Goal: Task Accomplishment & Management: Use online tool/utility

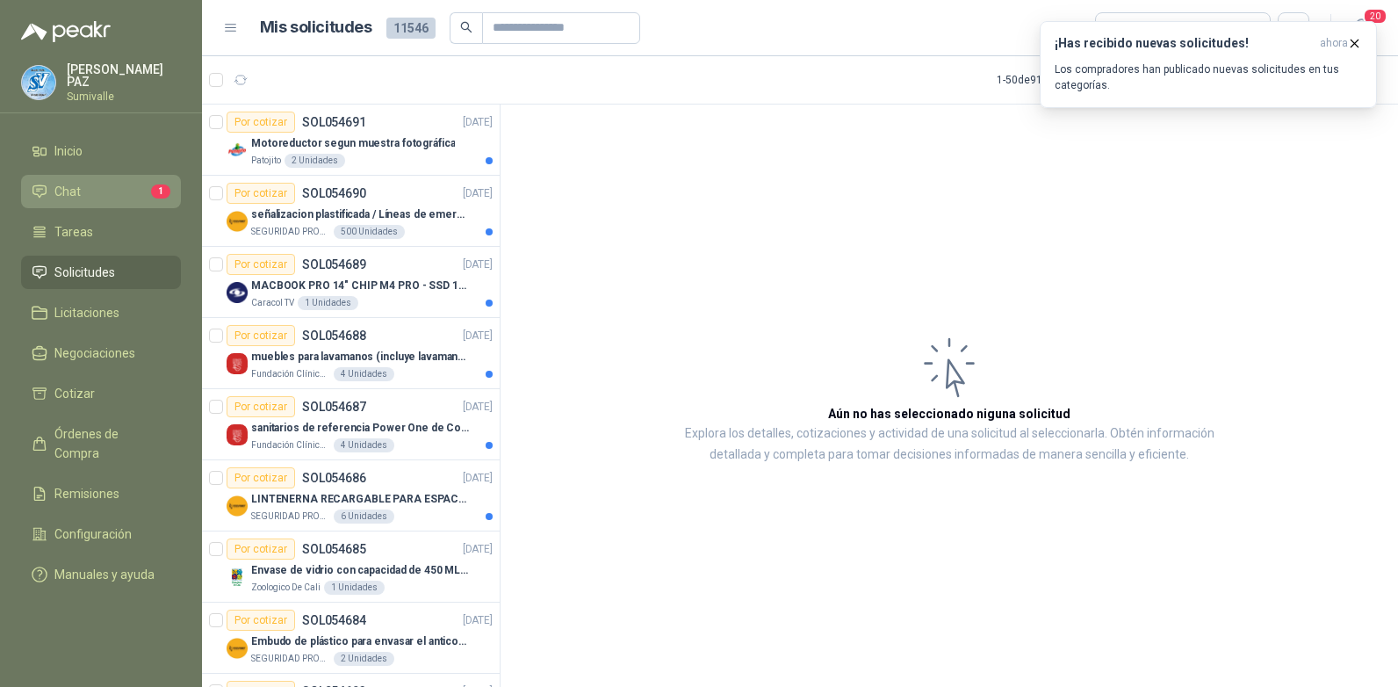
click at [101, 175] on link "Chat 1" at bounding box center [101, 191] width 160 height 33
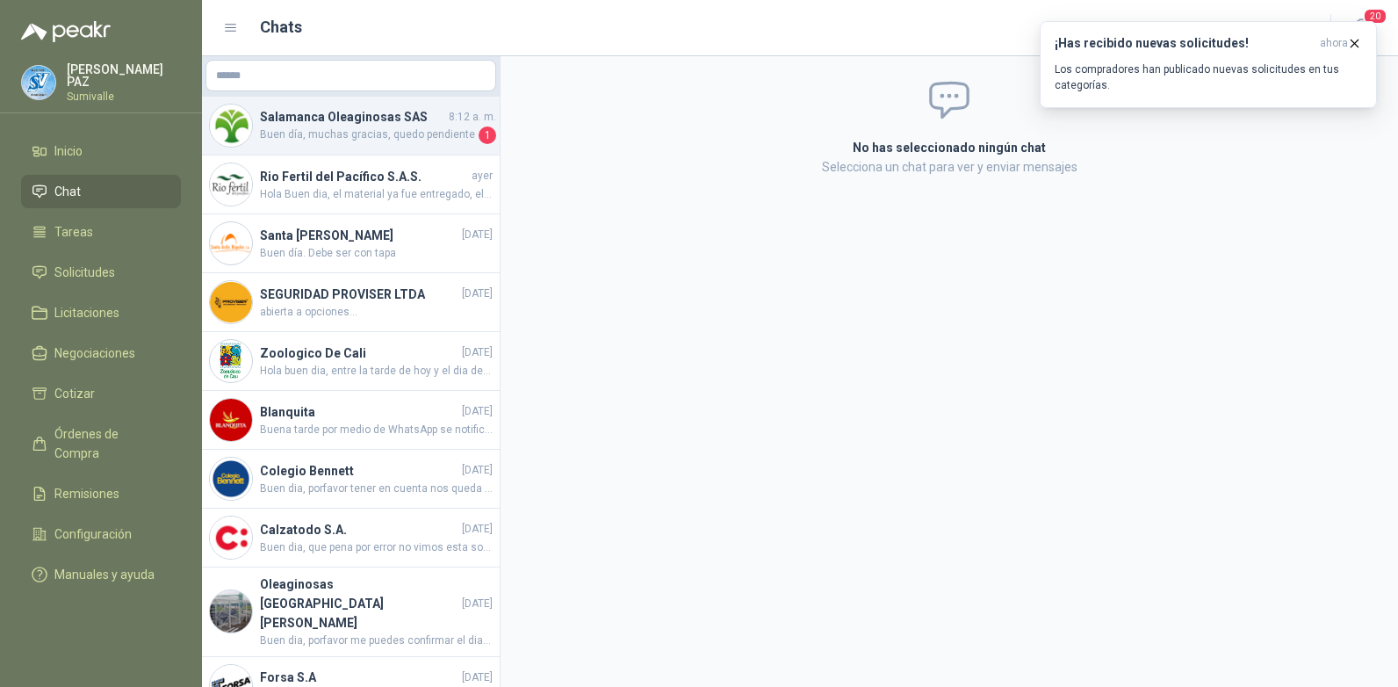
click at [372, 139] on span "Buen día, muchas gracias, quedo pendiente" at bounding box center [367, 135] width 215 height 18
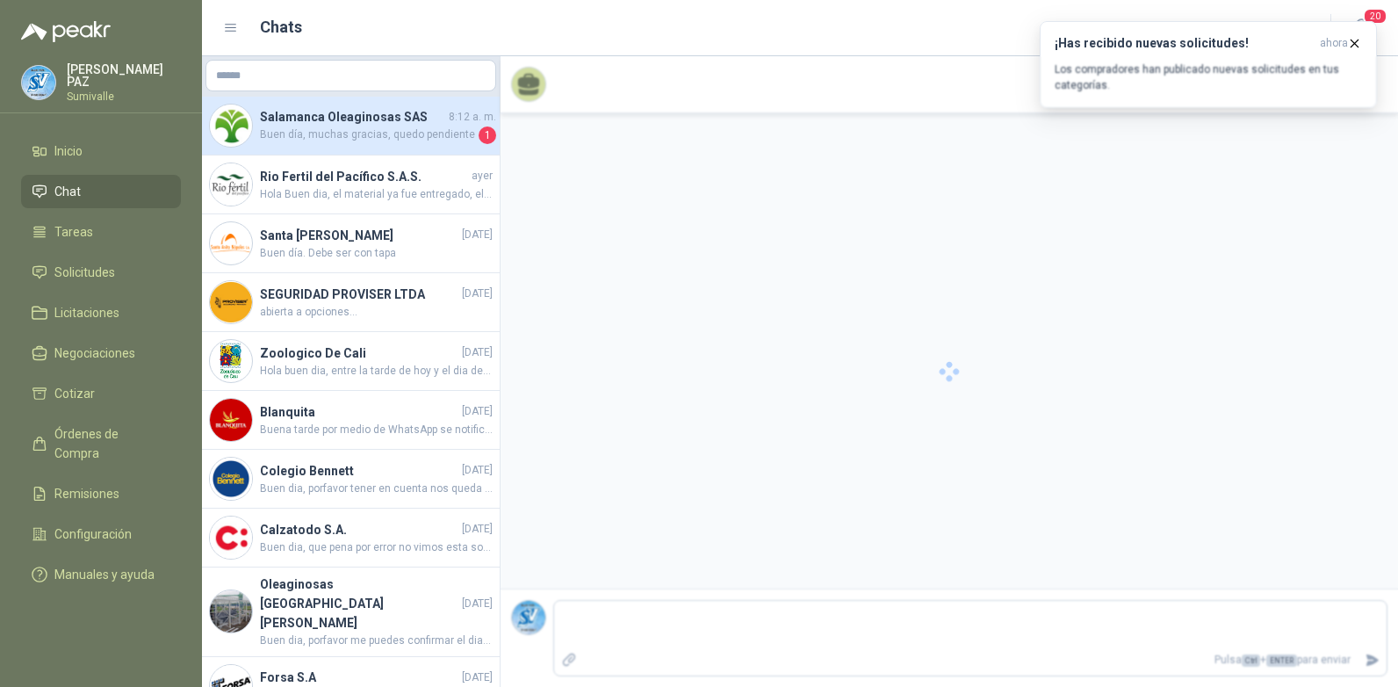
scroll to position [2916, 0]
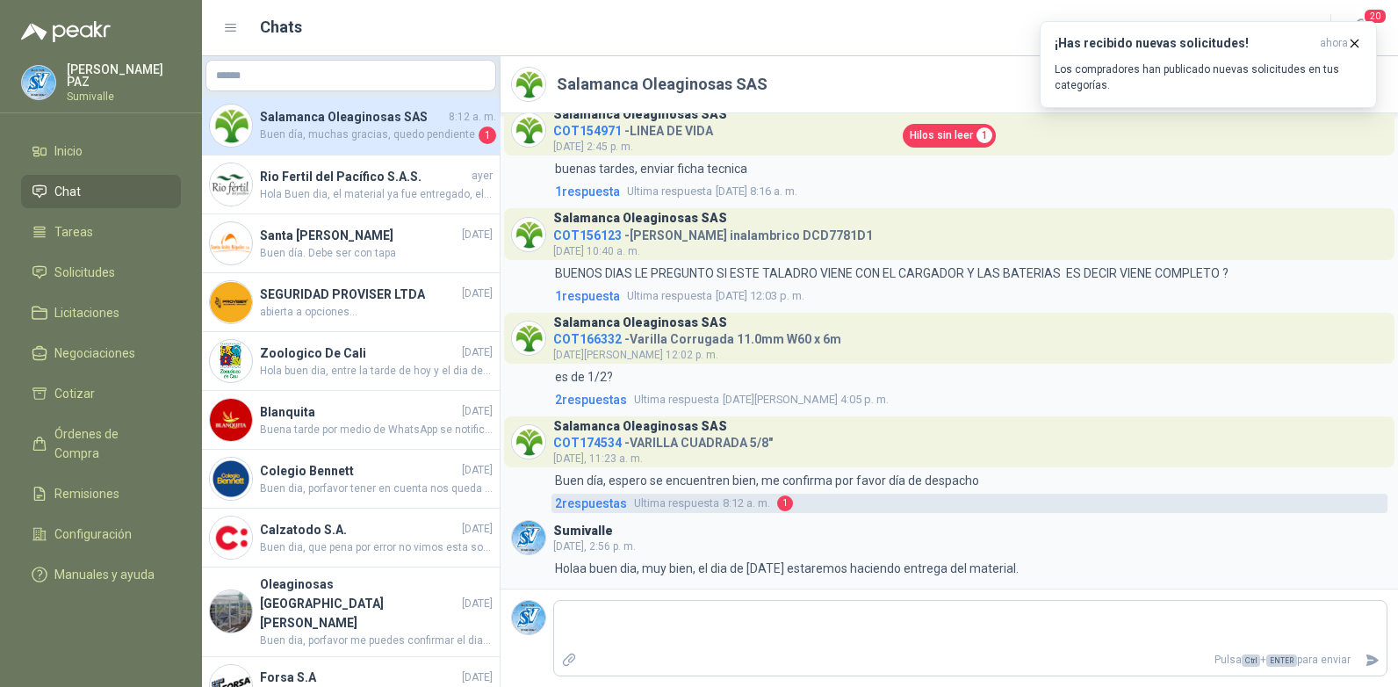
click at [640, 502] on span "Ultima respuesta" at bounding box center [676, 504] width 85 height 18
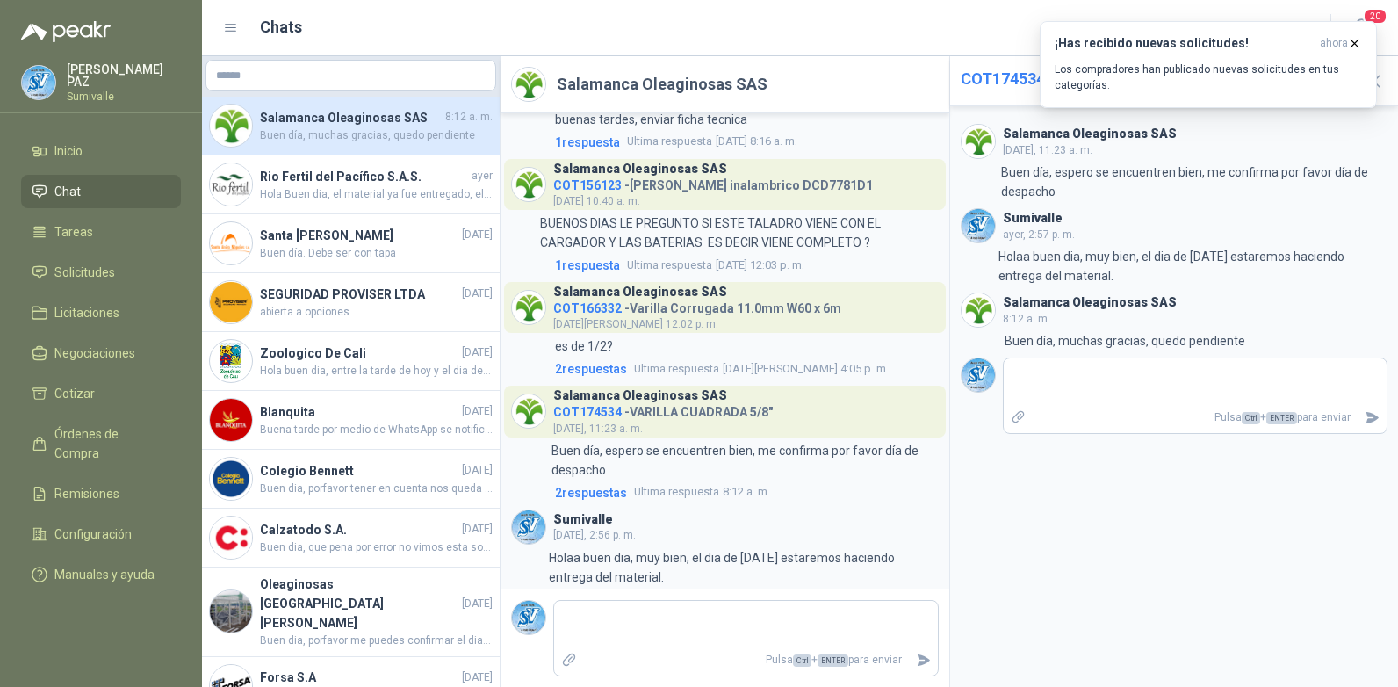
scroll to position [2904, 0]
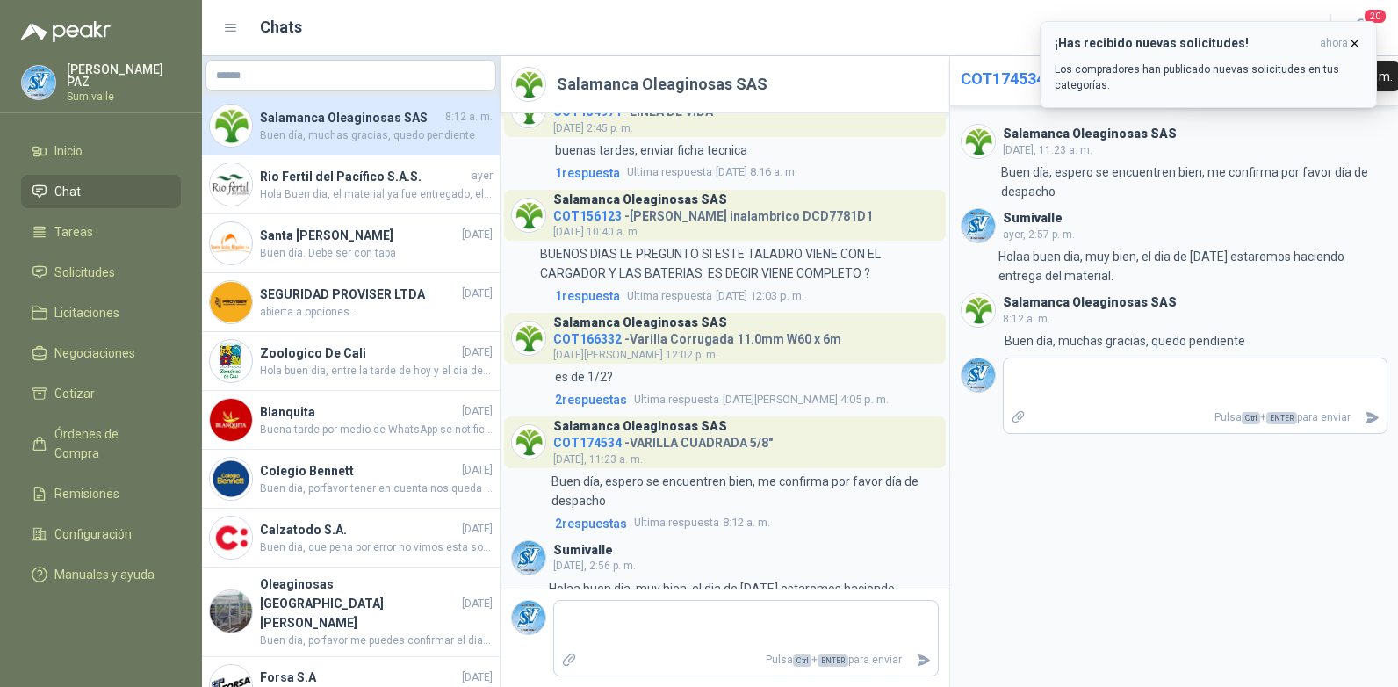
click at [1344, 42] on span "ahora" at bounding box center [1334, 43] width 28 height 15
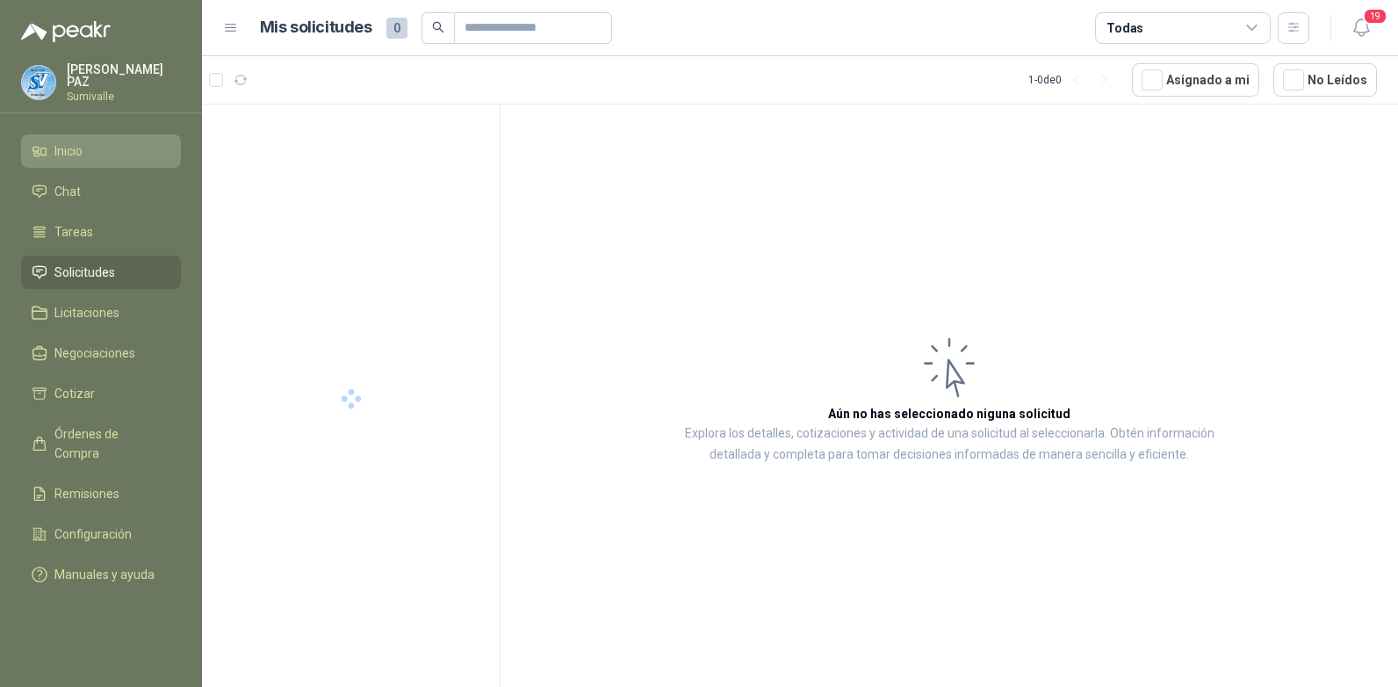
click at [85, 141] on li "Inicio" at bounding box center [101, 150] width 139 height 19
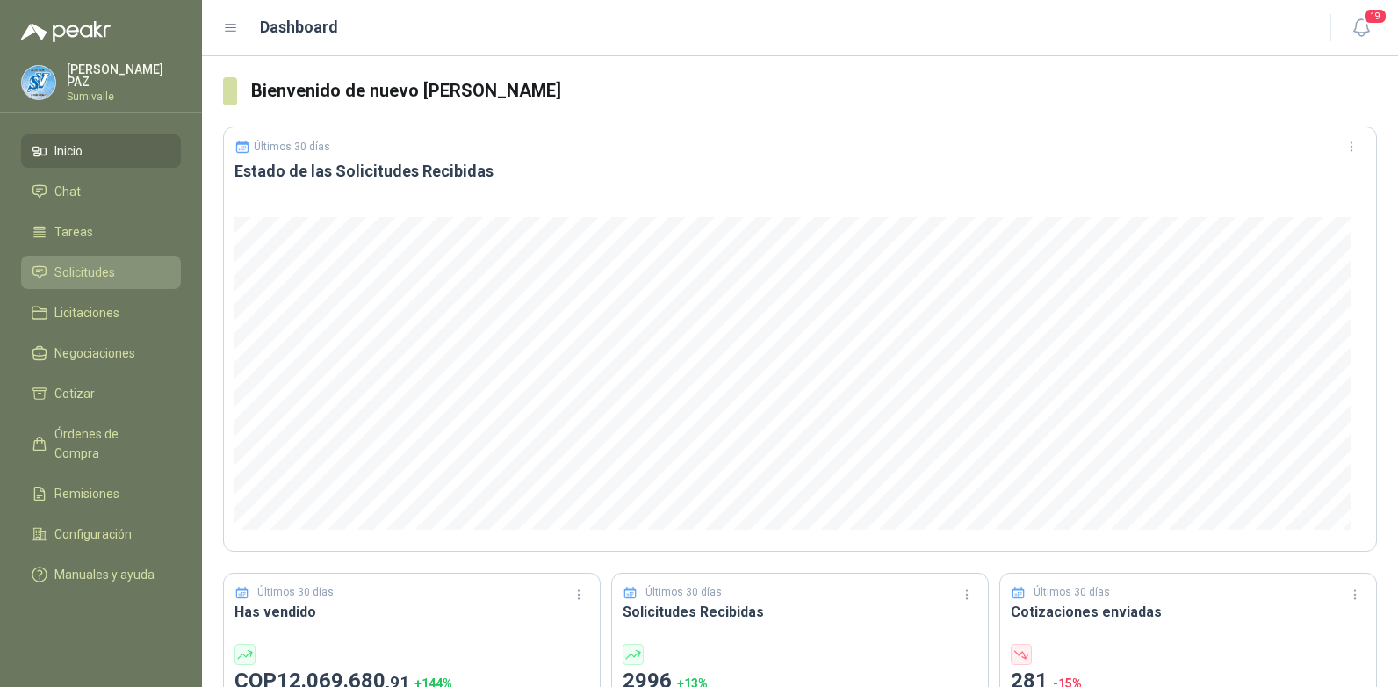
click at [95, 269] on span "Solicitudes" at bounding box center [84, 272] width 61 height 19
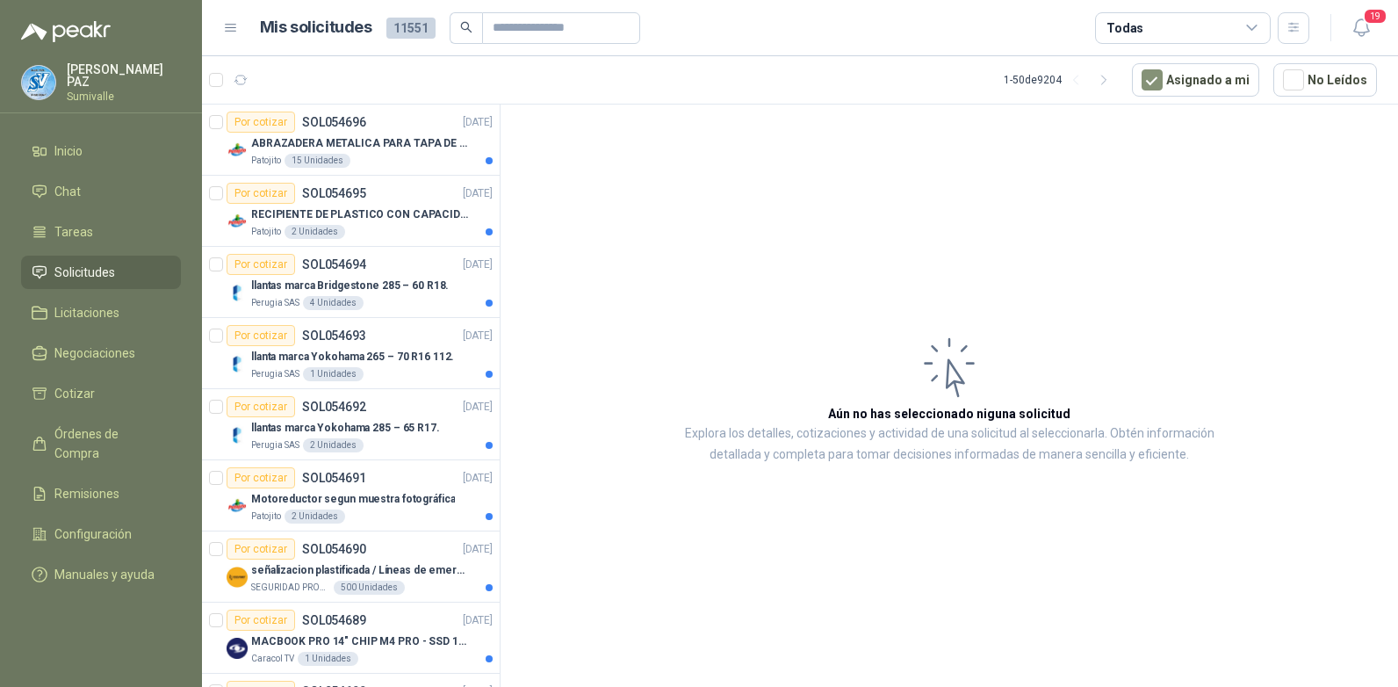
click at [1162, 24] on div "Todas" at bounding box center [1183, 28] width 176 height 32
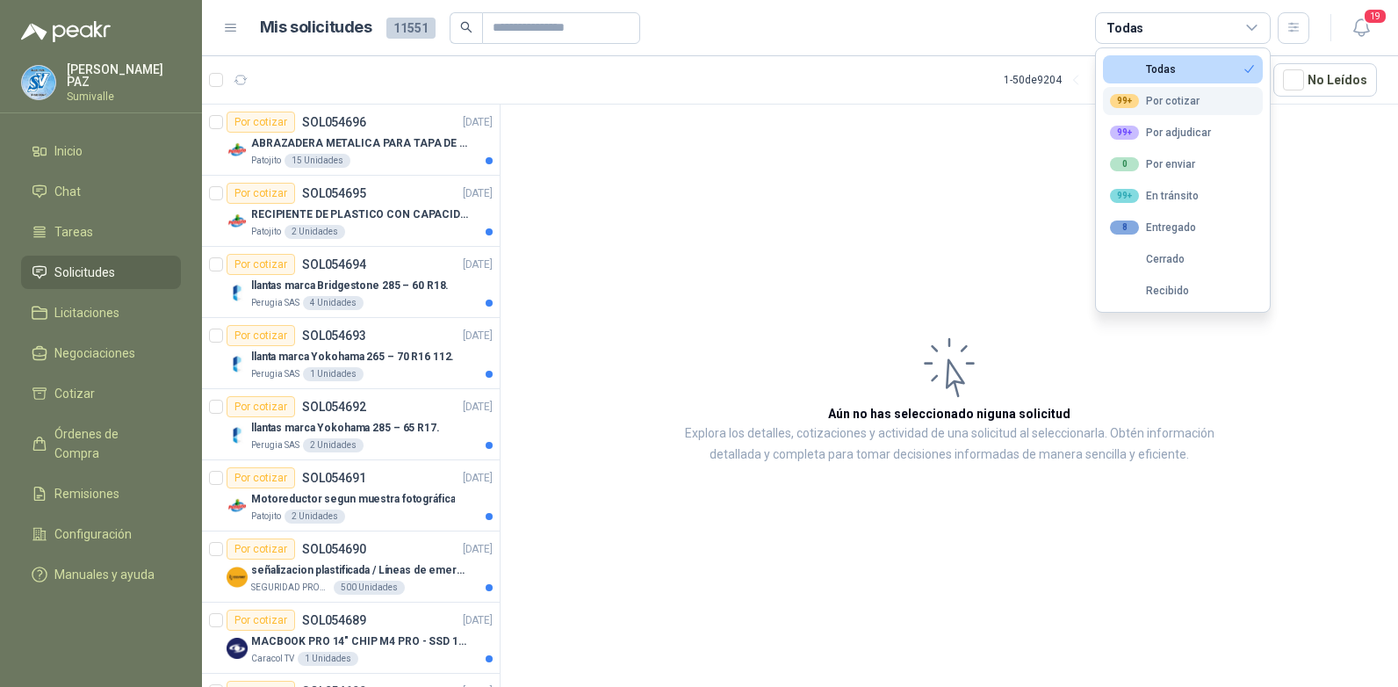
click at [1173, 100] on div "99+ Por cotizar" at bounding box center [1155, 101] width 90 height 14
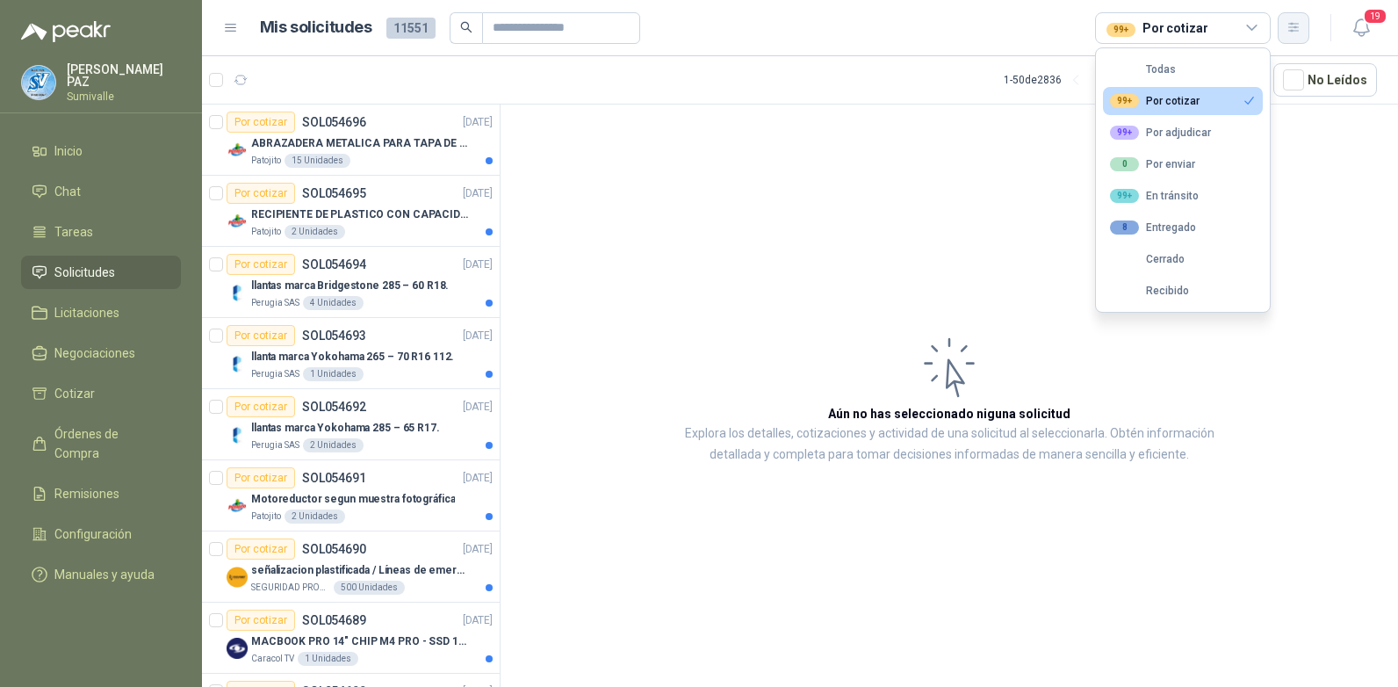
click at [1303, 29] on button "button" at bounding box center [1294, 28] width 32 height 32
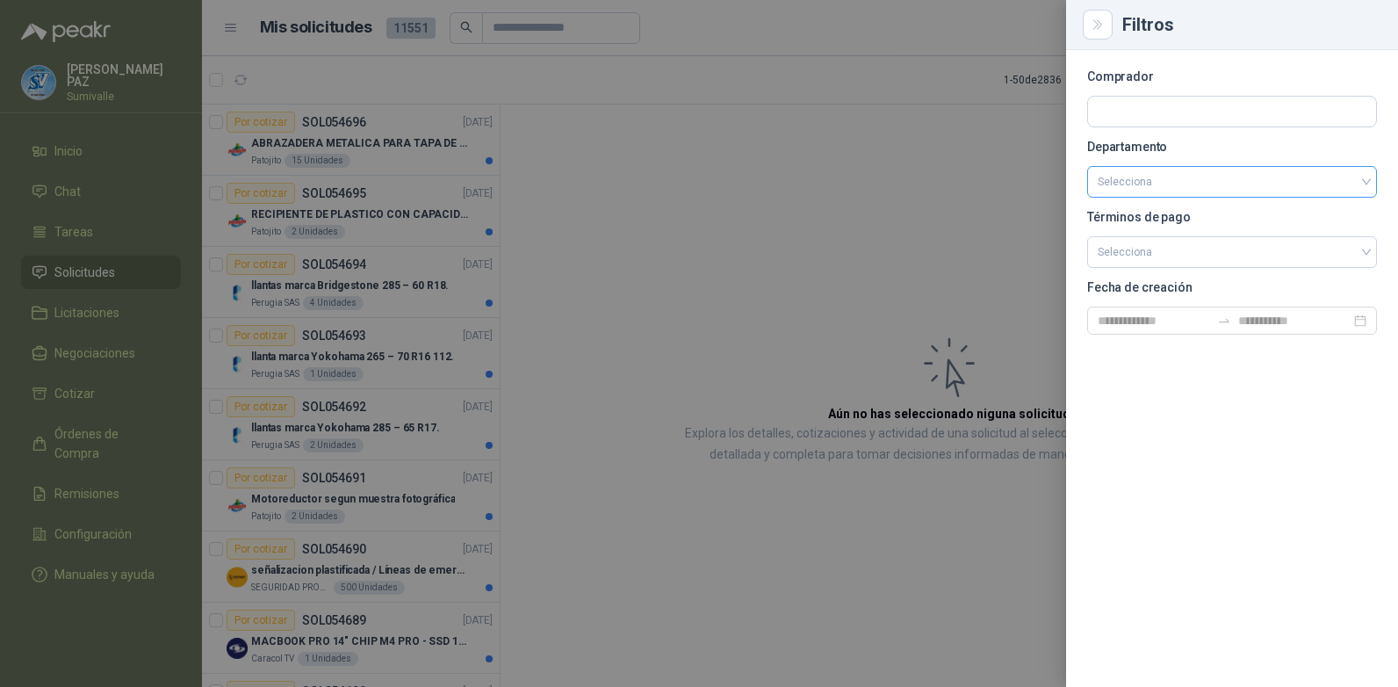
click at [1228, 194] on input "search" at bounding box center [1232, 182] width 269 height 30
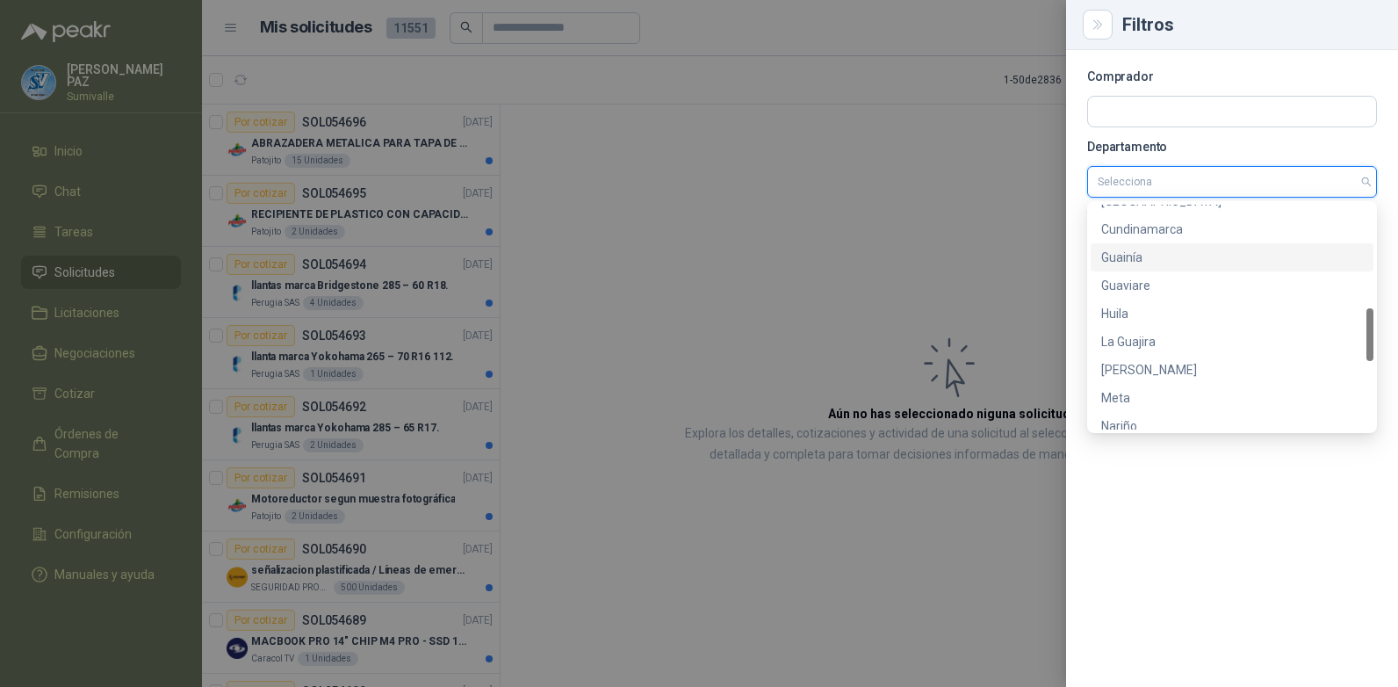
scroll to position [731, 0]
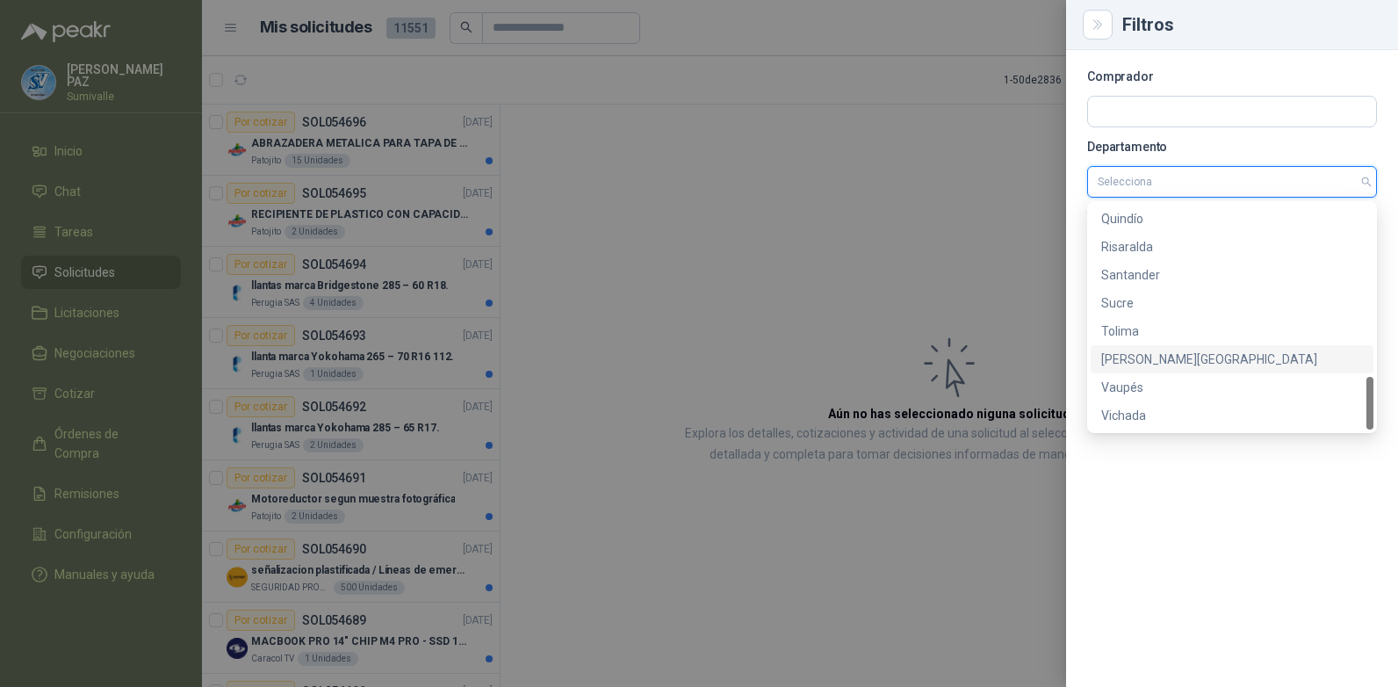
click at [1173, 361] on div "[PERSON_NAME][GEOGRAPHIC_DATA]" at bounding box center [1233, 359] width 262 height 19
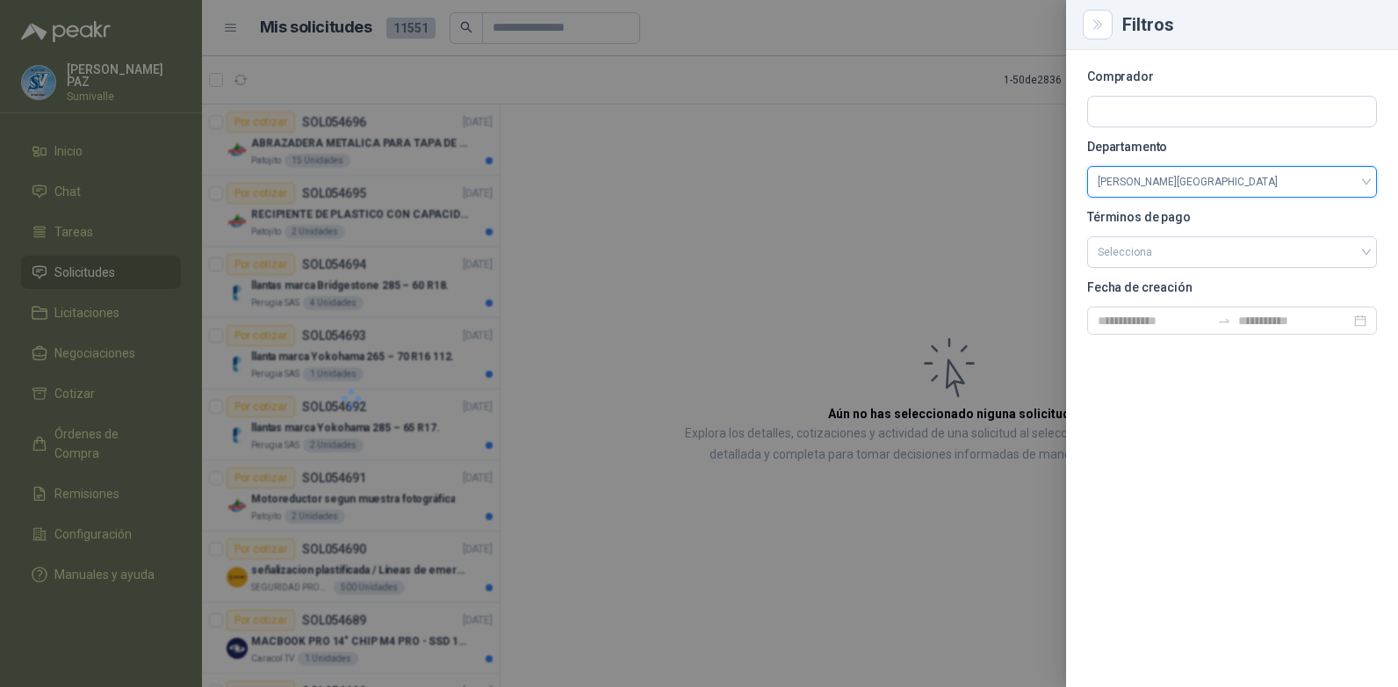
click at [817, 269] on div at bounding box center [699, 343] width 1398 height 687
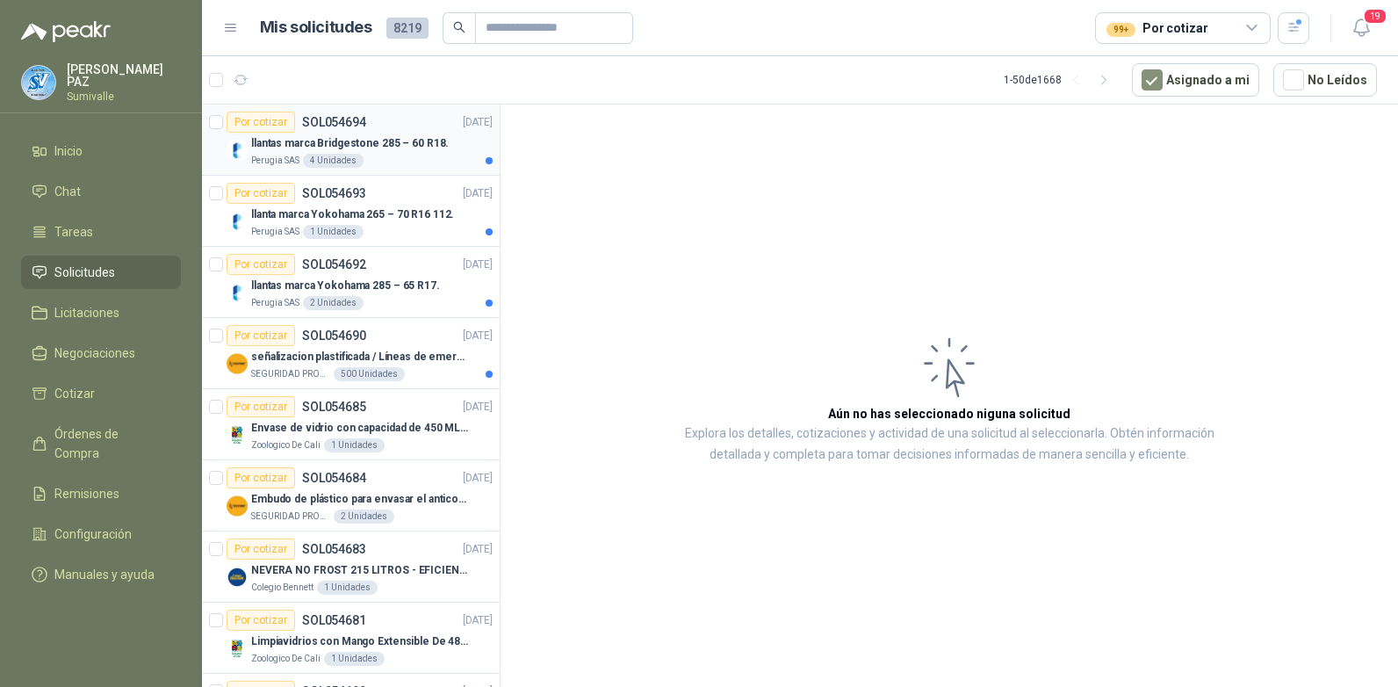
click at [344, 147] on p "llantas marca Bridgestone 285 – 60 R18." at bounding box center [350, 143] width 198 height 17
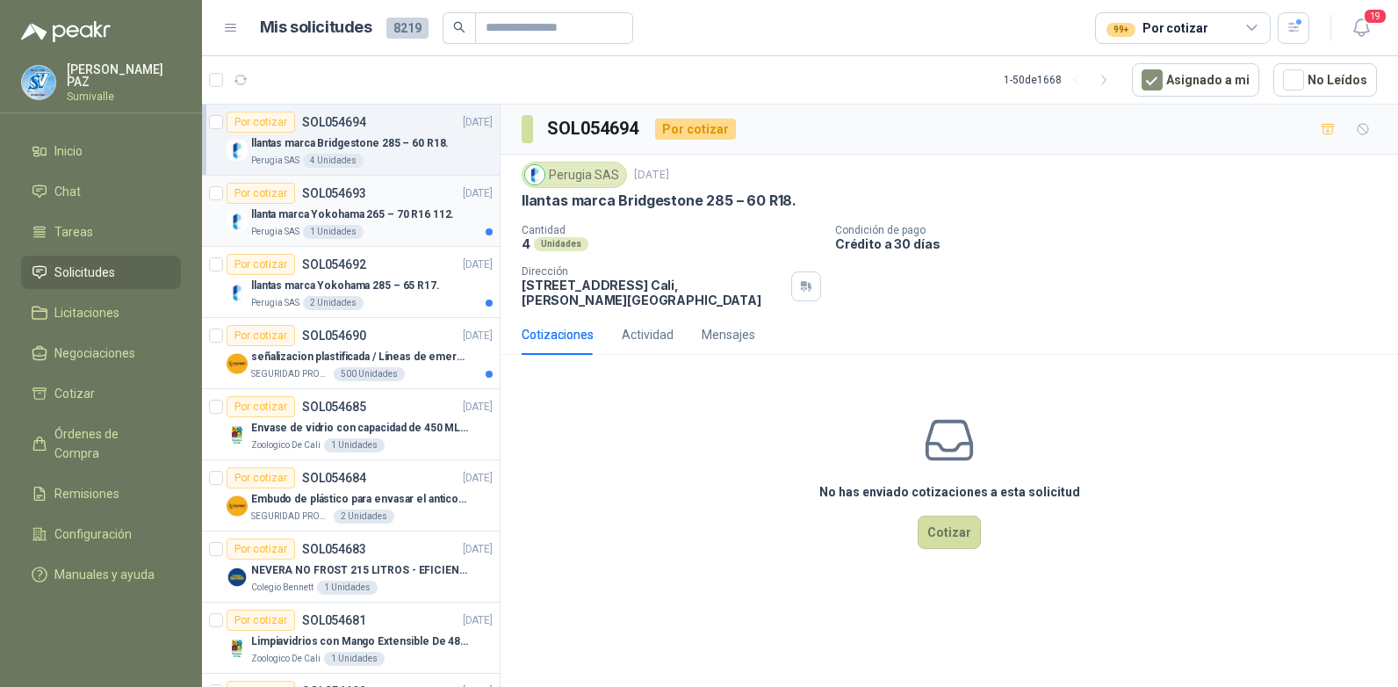
click at [384, 205] on div "llanta marca Yokohama 265 – 70 R16 112." at bounding box center [372, 214] width 242 height 21
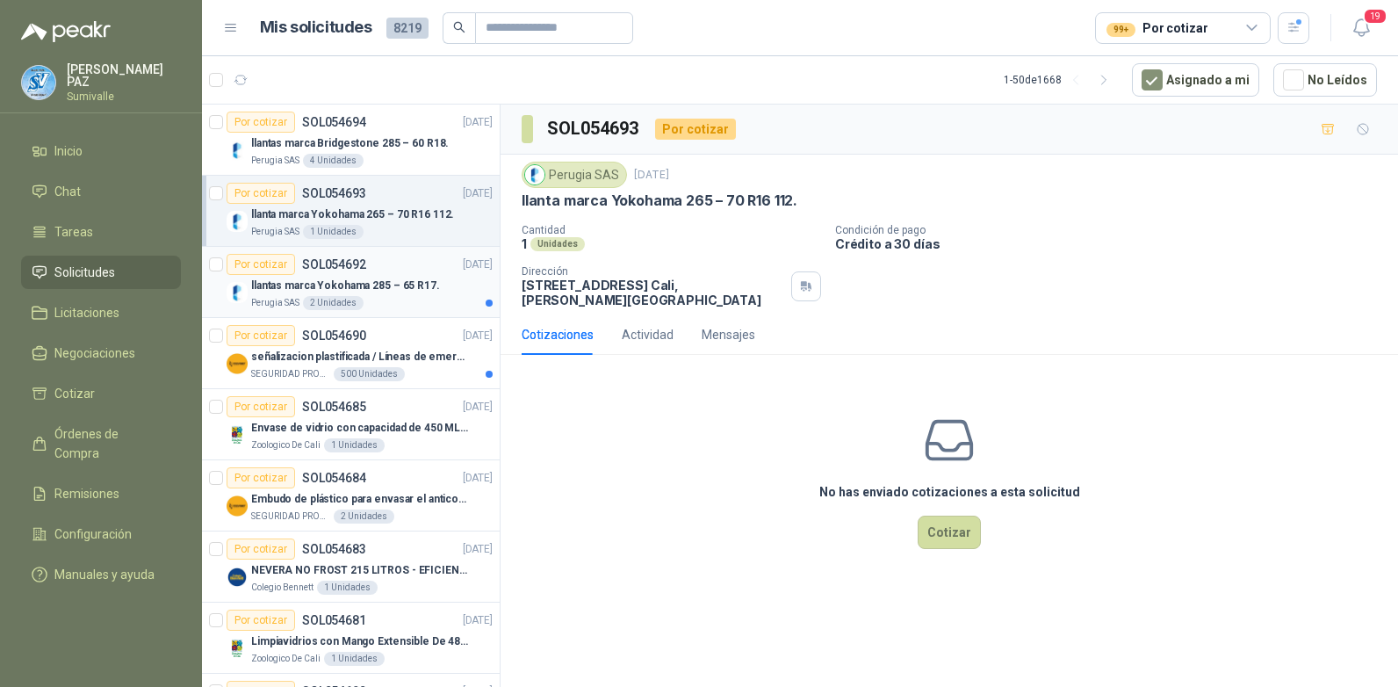
click at [387, 271] on div "Por cotizar SOL054692 [DATE]" at bounding box center [360, 264] width 266 height 21
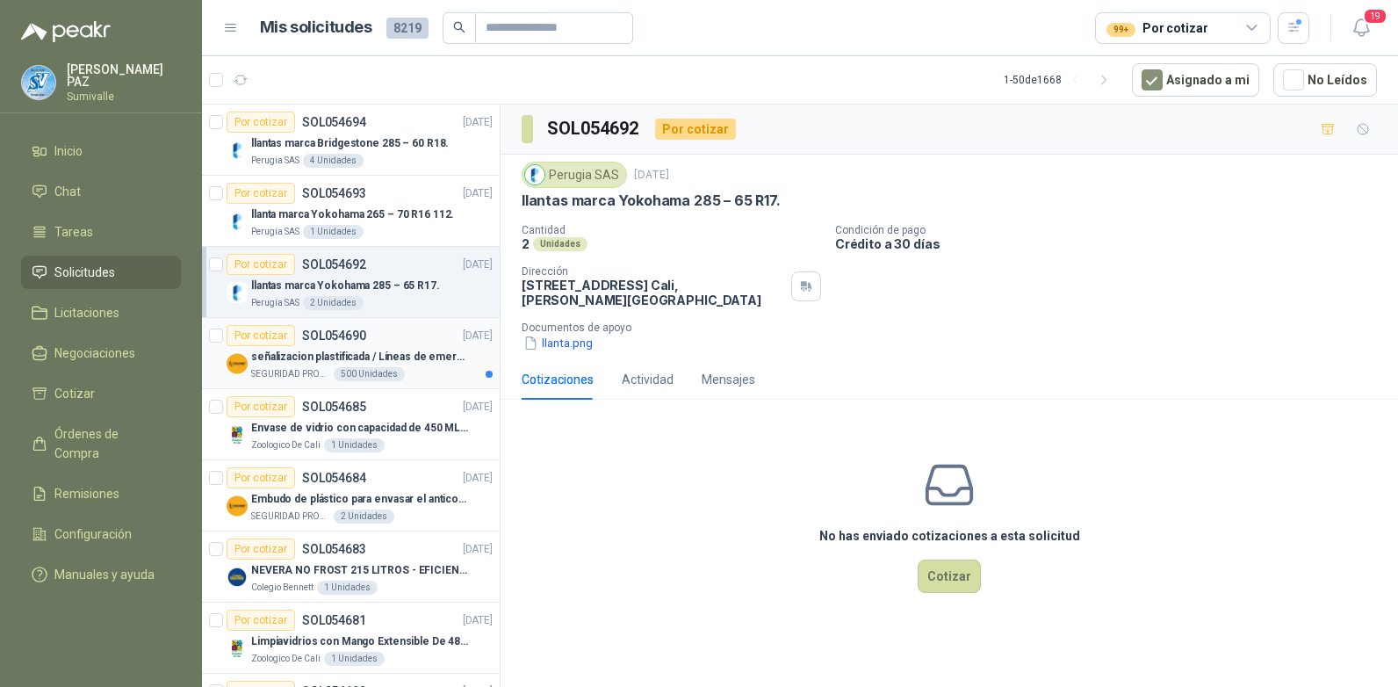
click at [396, 352] on p "señalizacion plastificada / Líneas de emergencia" at bounding box center [360, 357] width 219 height 17
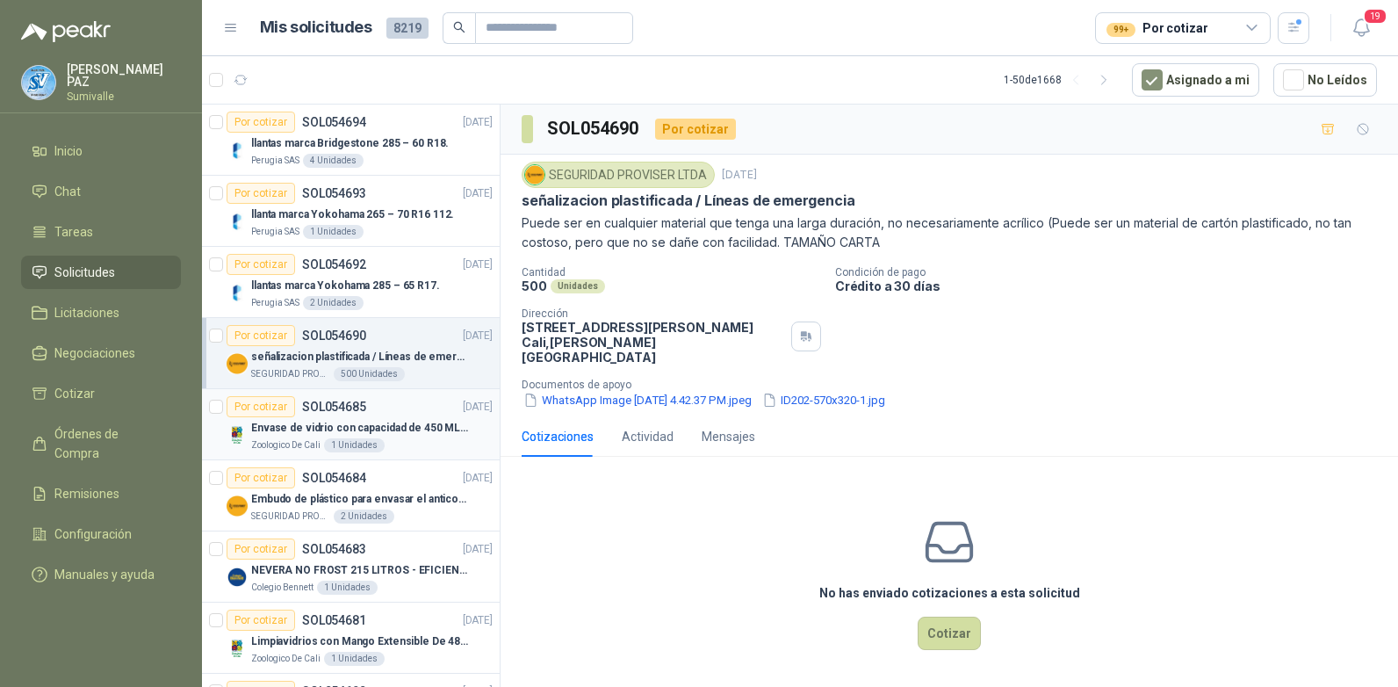
click at [394, 437] on div "Envase de vidrio con capacidad de 450 ML – 9X8X8 CM Caja x 12 unidades" at bounding box center [372, 427] width 242 height 21
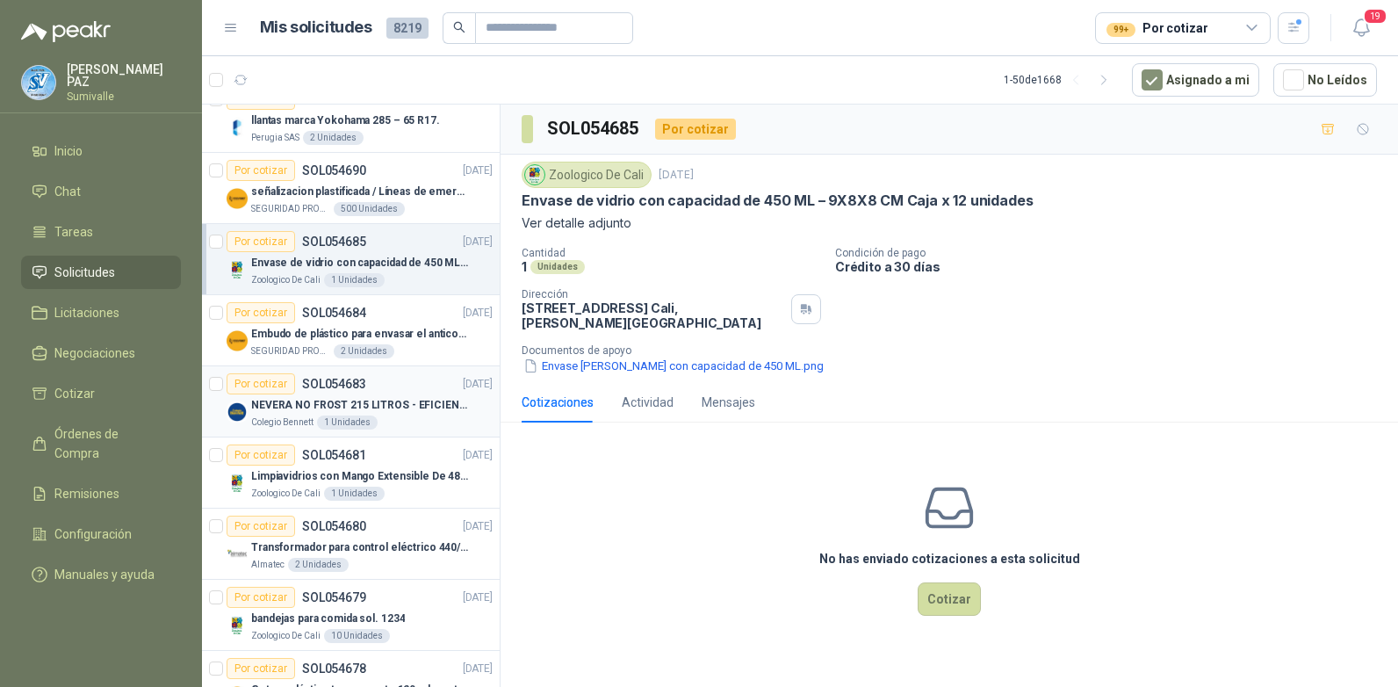
scroll to position [176, 0]
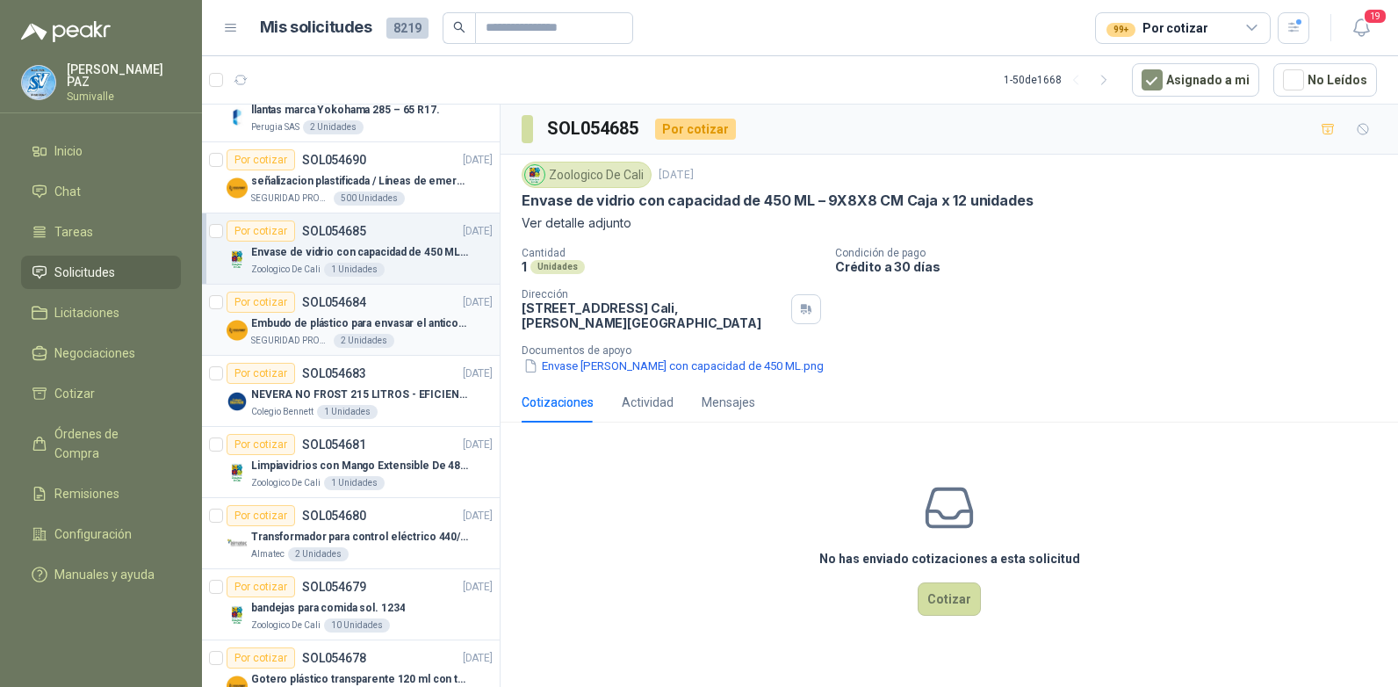
click at [423, 301] on div "Por cotizar SOL054684 [DATE]" at bounding box center [360, 302] width 266 height 21
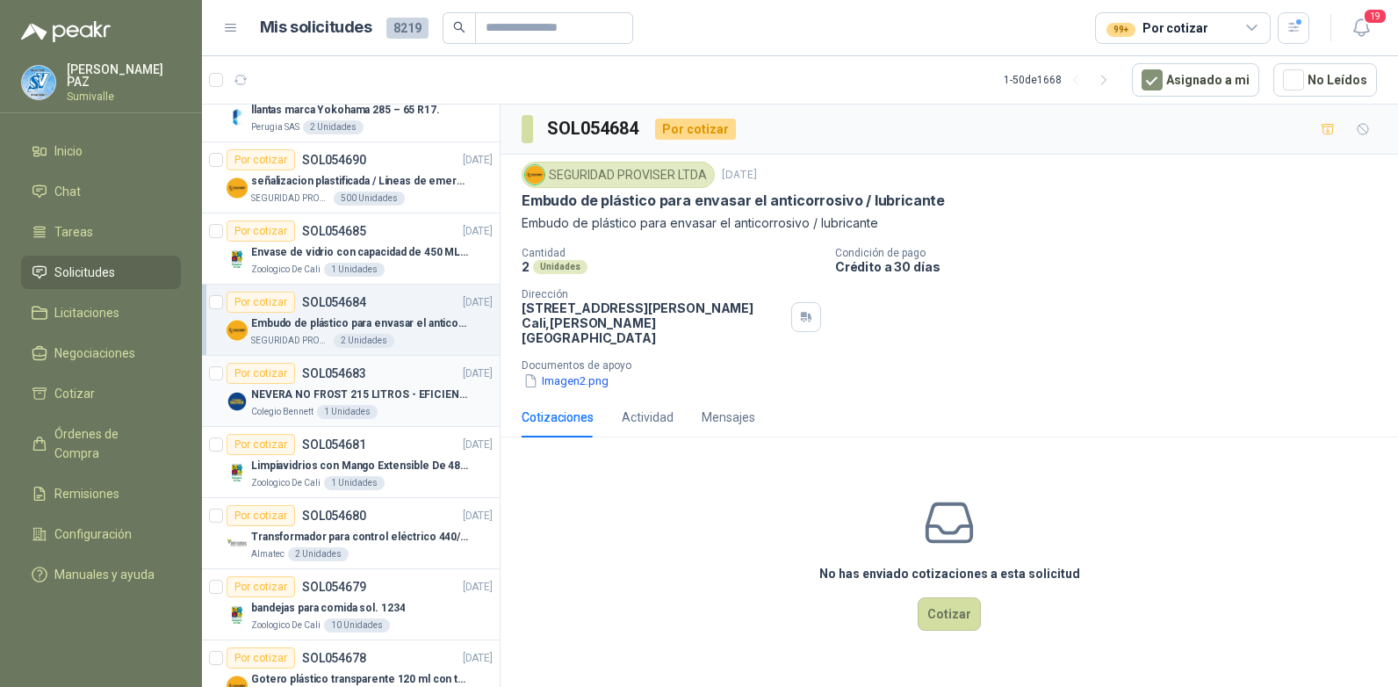
click at [422, 372] on div "Por cotizar SOL054683 [DATE]" at bounding box center [360, 373] width 266 height 21
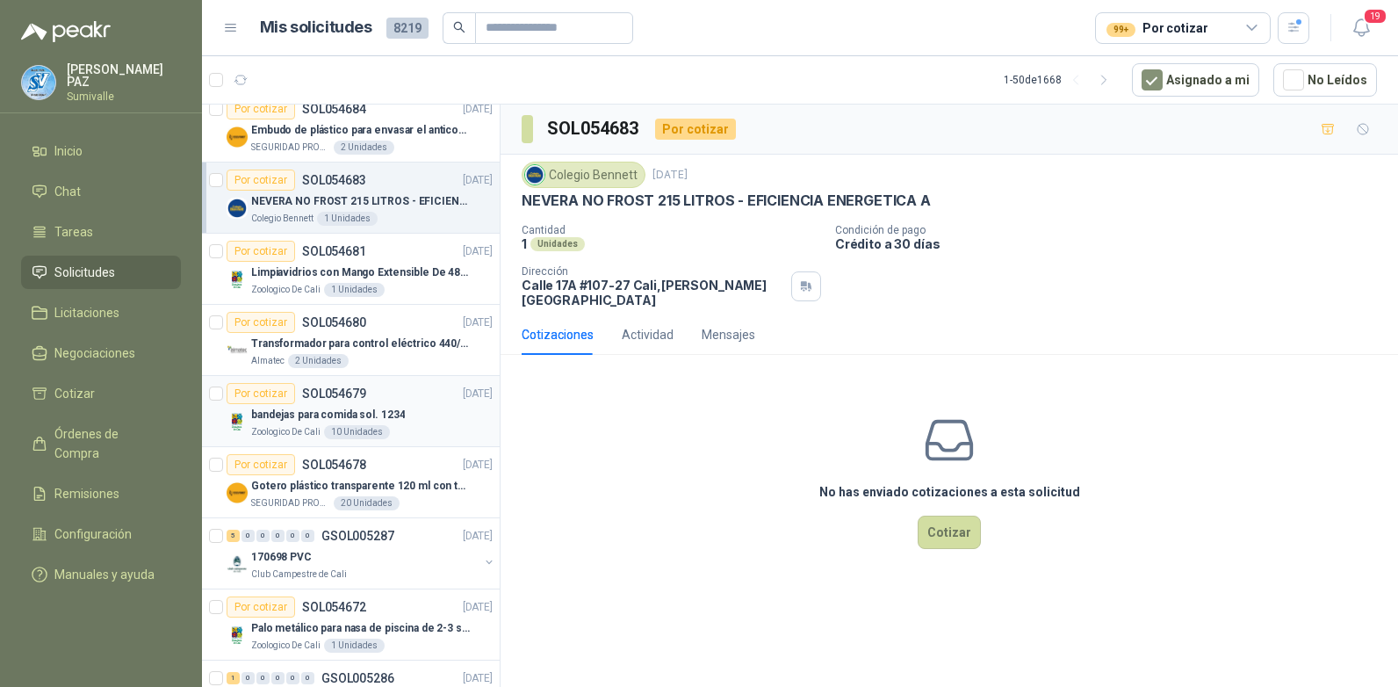
scroll to position [439, 0]
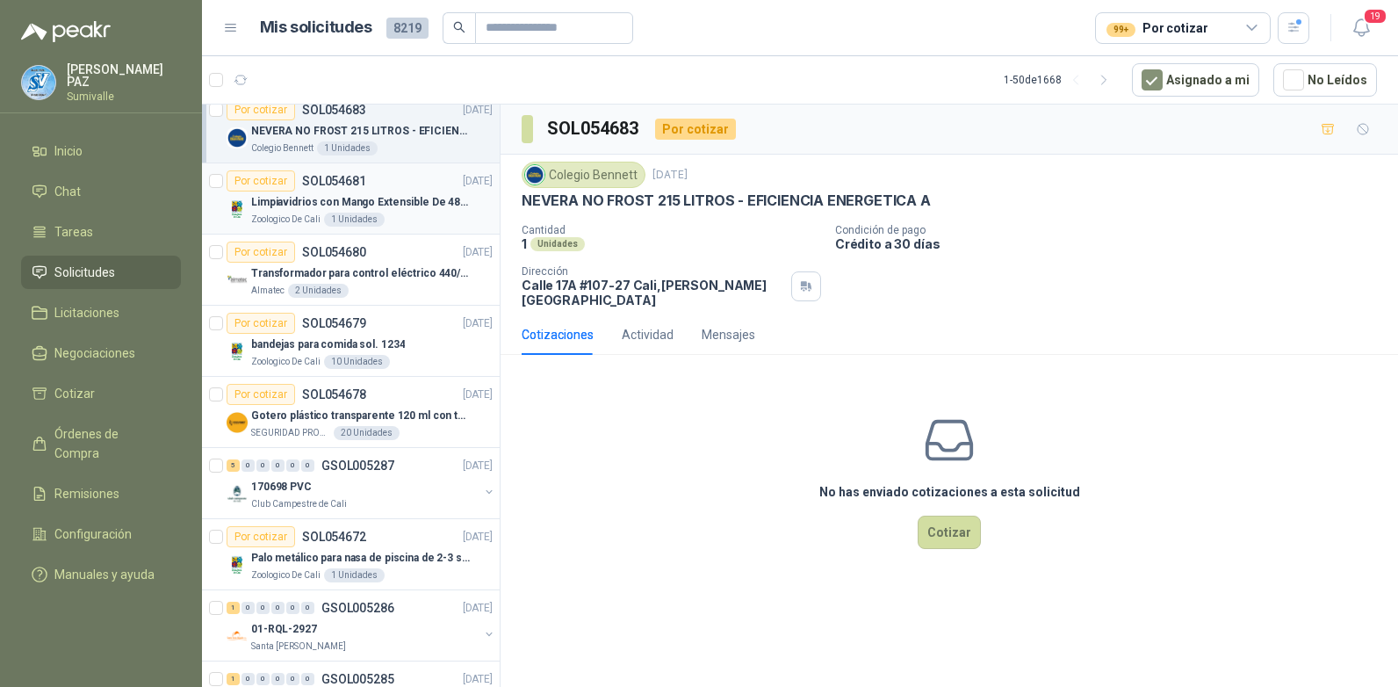
click at [416, 199] on p "Limpiavidrios con Mango Extensible De 48 a 78 cm" at bounding box center [360, 202] width 219 height 17
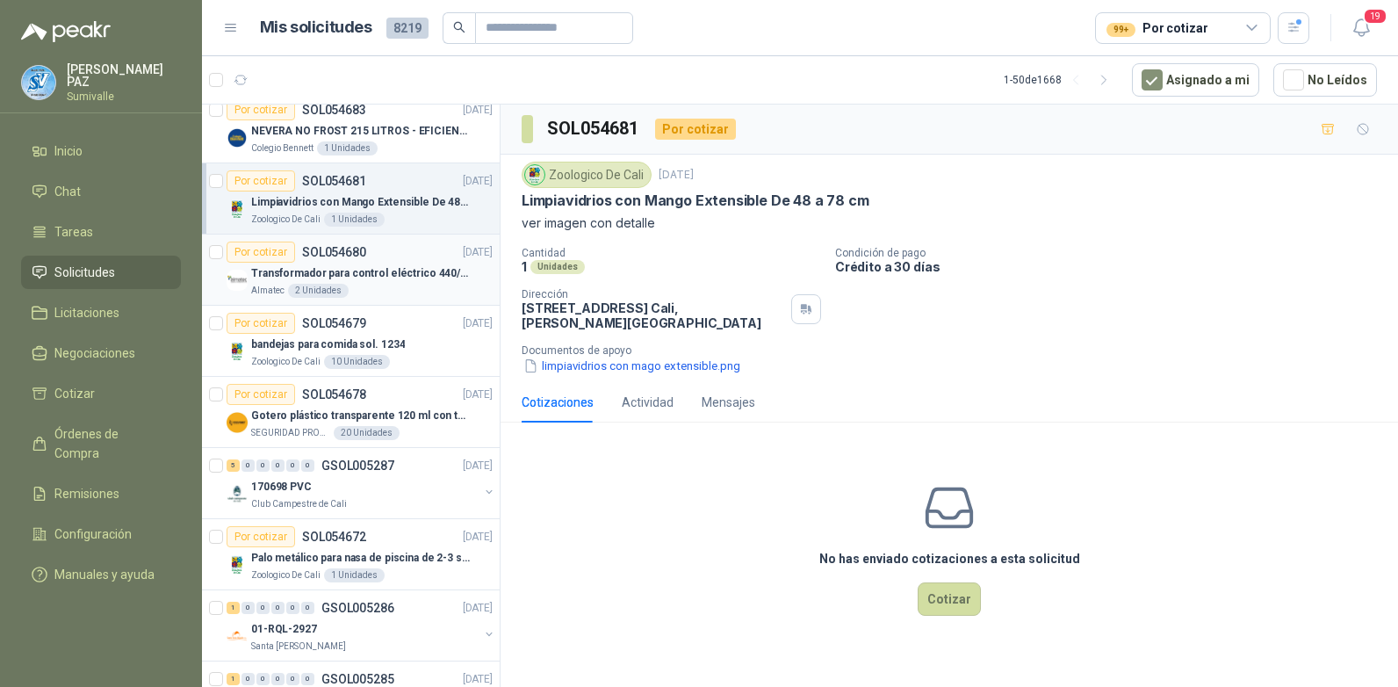
click at [422, 267] on p "Transformador para control eléctrico 440/220/110 - 45O VA." at bounding box center [360, 273] width 219 height 17
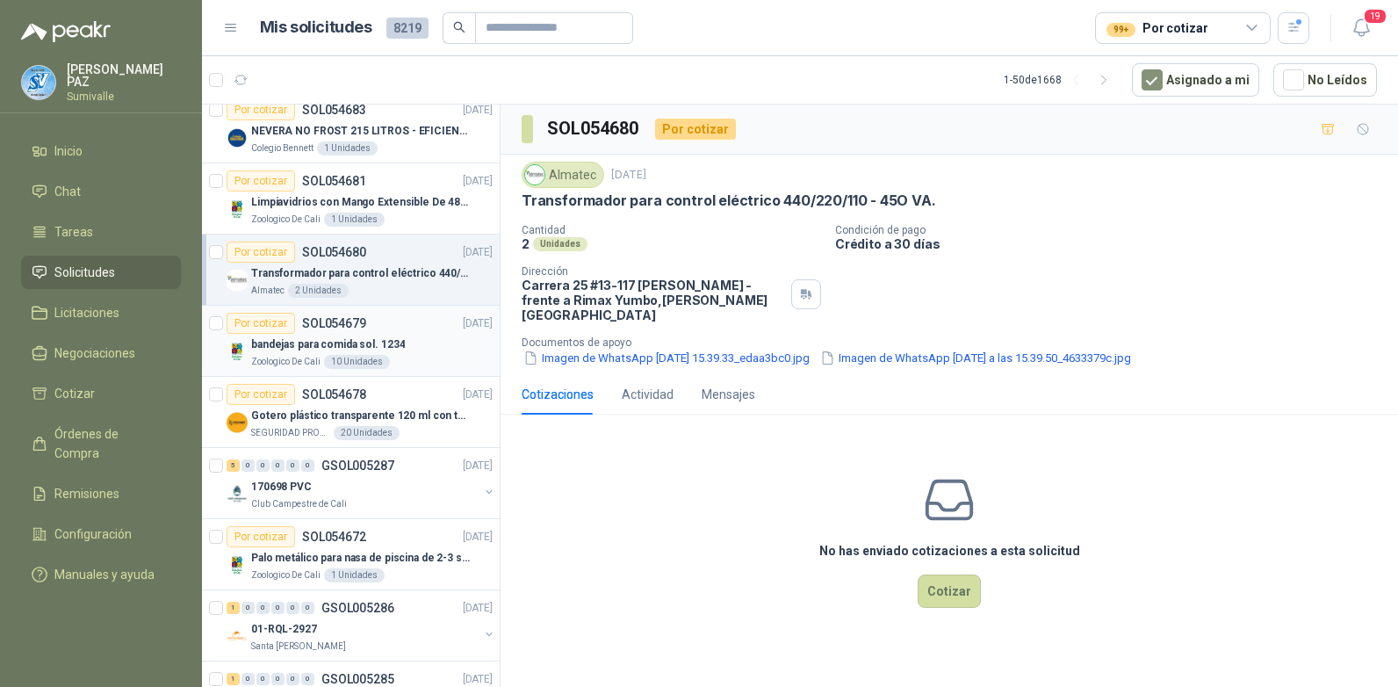
click at [408, 335] on div "bandejas para comida sol. 1234" at bounding box center [372, 344] width 242 height 21
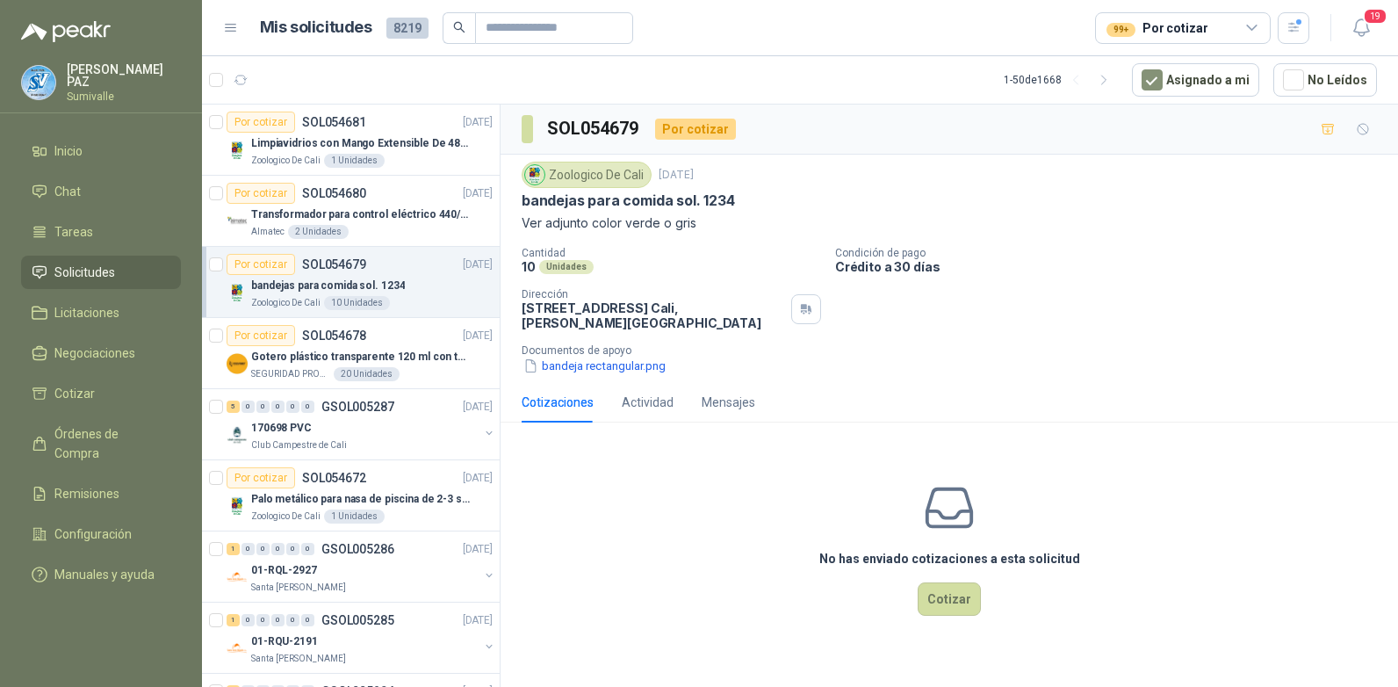
scroll to position [615, 0]
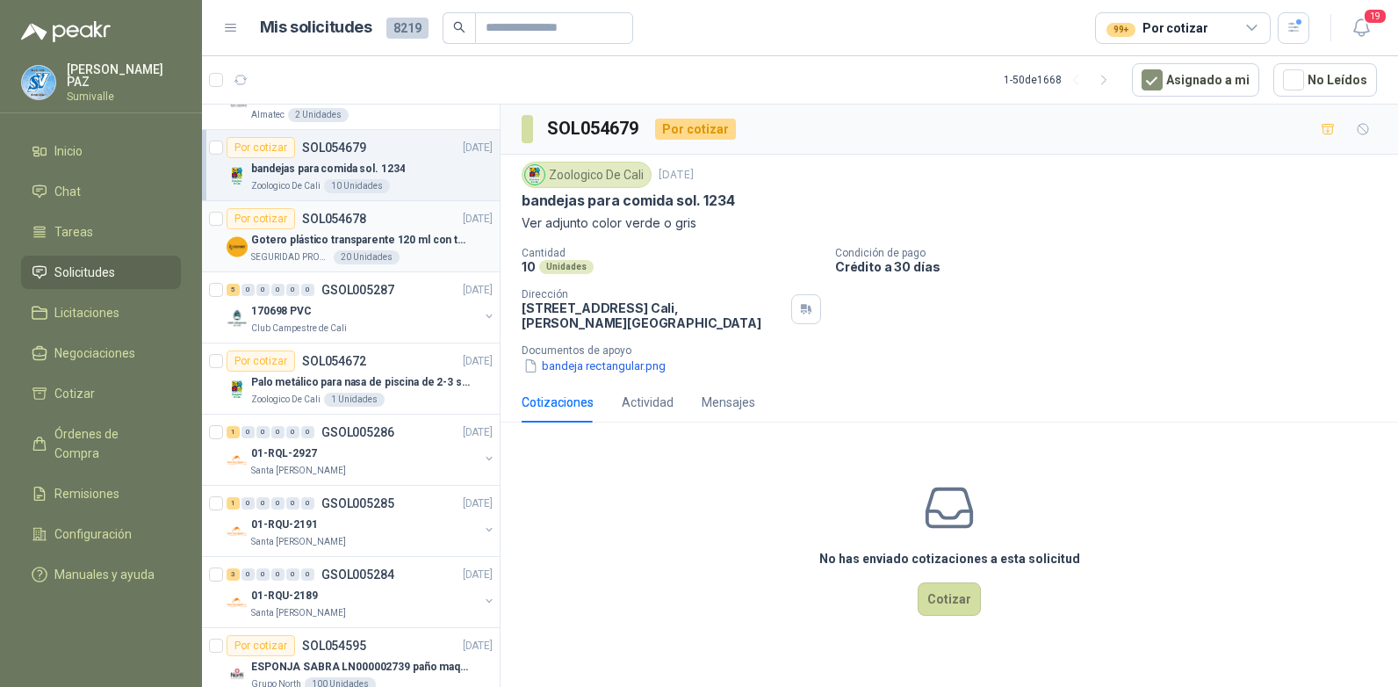
click at [408, 235] on p "Gotero plástico transparente 120 ml con tapa de seguridad" at bounding box center [360, 240] width 219 height 17
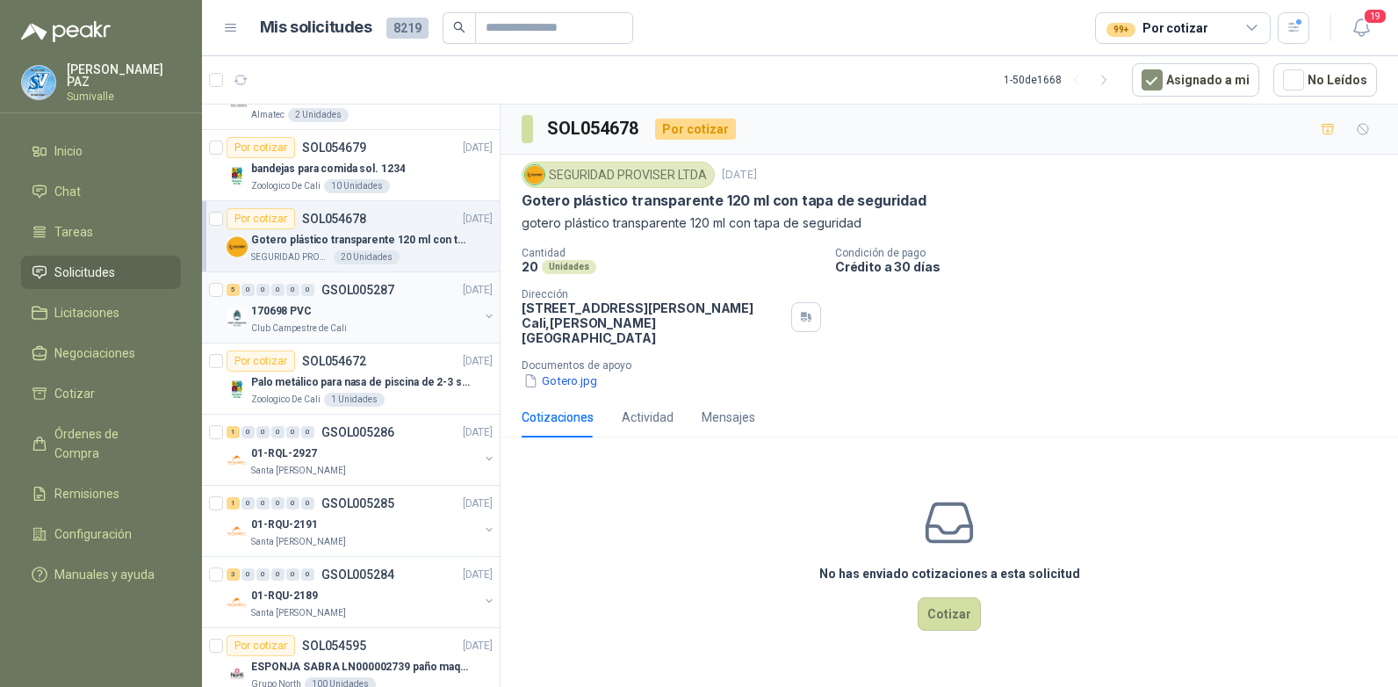
click at [408, 294] on div "5 0 0 0 0 0 GSOL005287 [DATE]" at bounding box center [362, 289] width 270 height 21
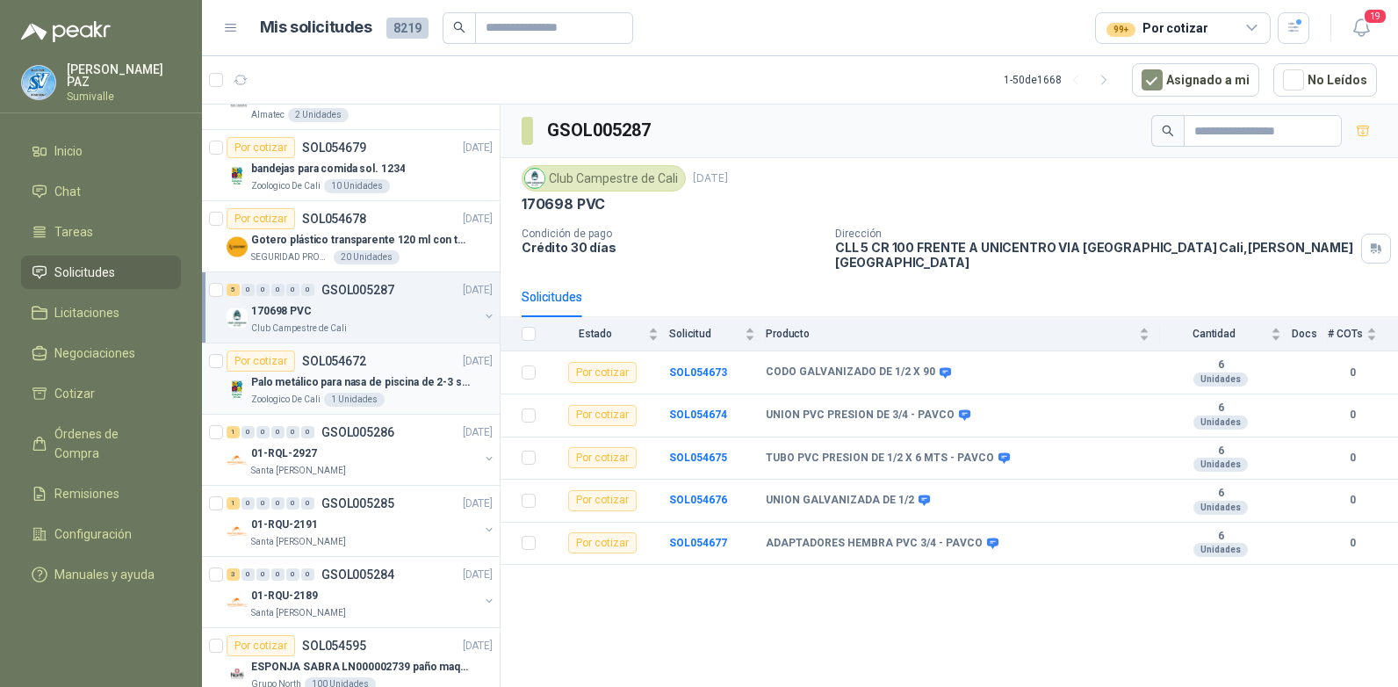
click at [421, 409] on article "Por cotizar SOL054672 [DATE] Palo metálico para nasa de piscina de 2-3 sol.1115…" at bounding box center [351, 378] width 298 height 71
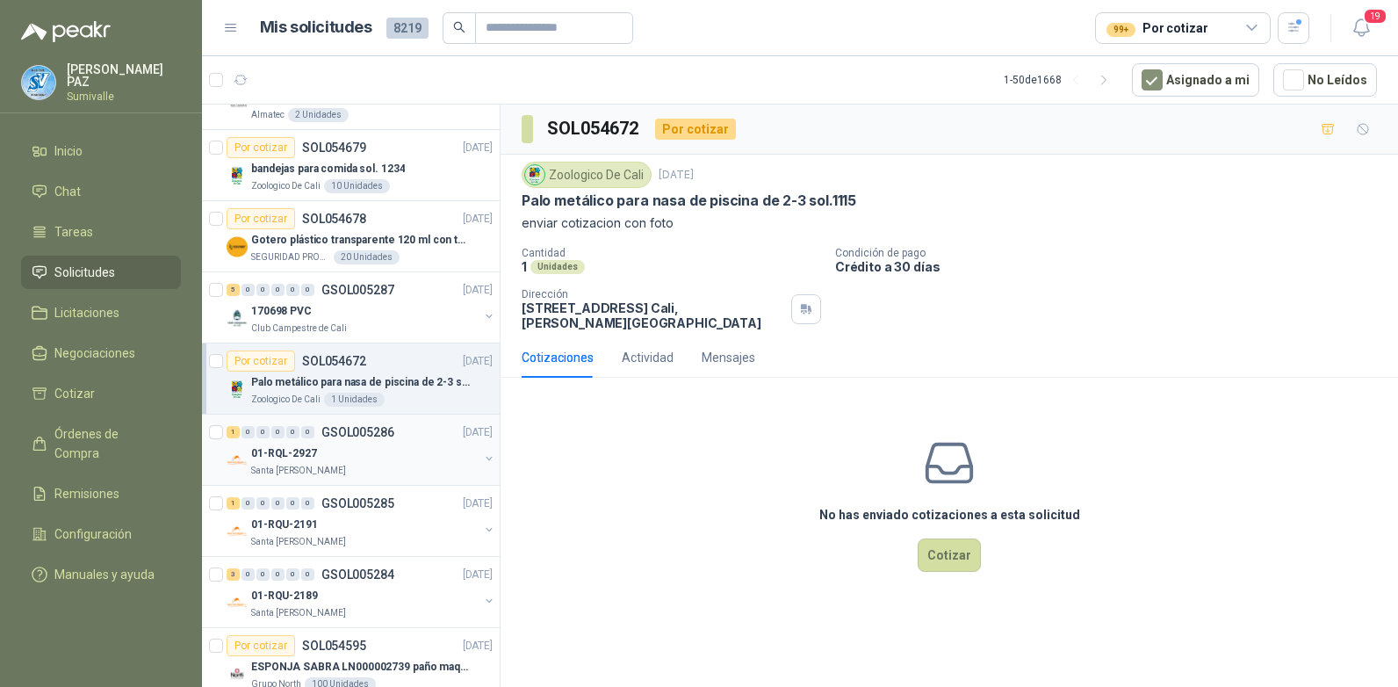
click at [412, 450] on div "01-RQL-2927" at bounding box center [365, 453] width 228 height 21
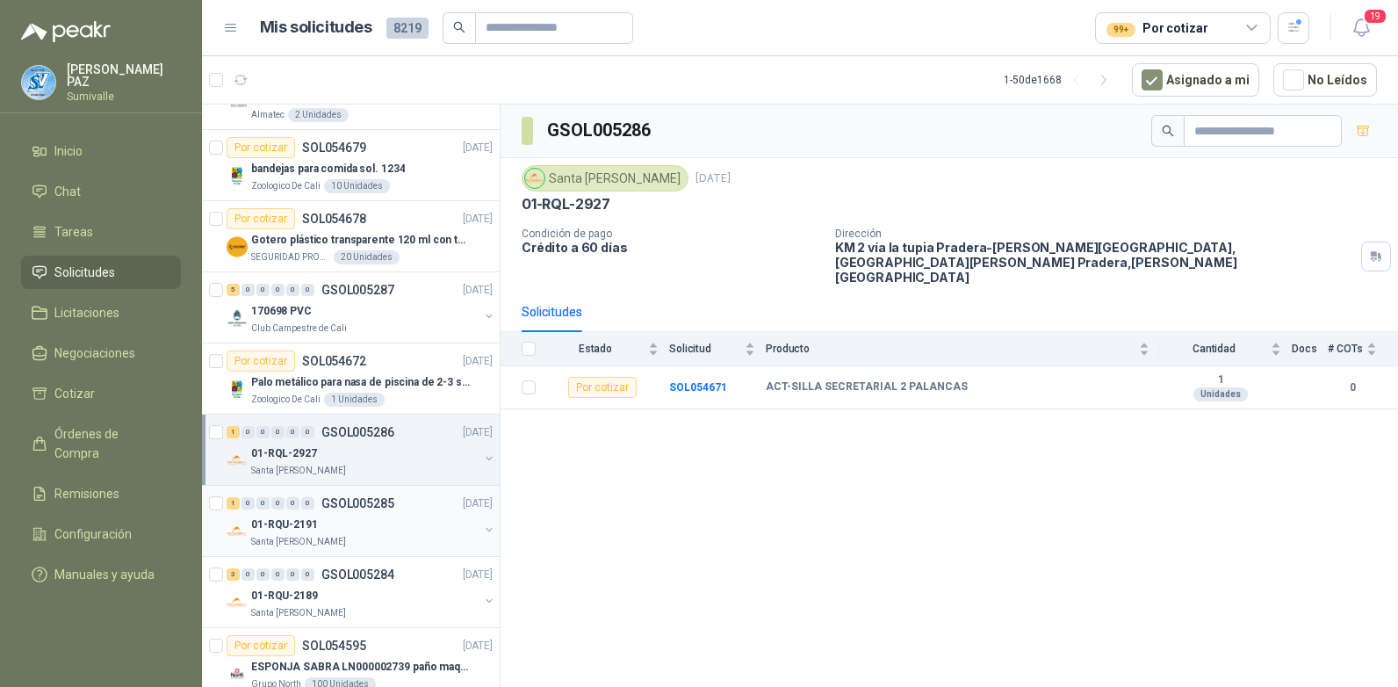
click at [409, 506] on div "1 0 0 0 0 0 GSOL005285 [DATE]" at bounding box center [362, 503] width 270 height 21
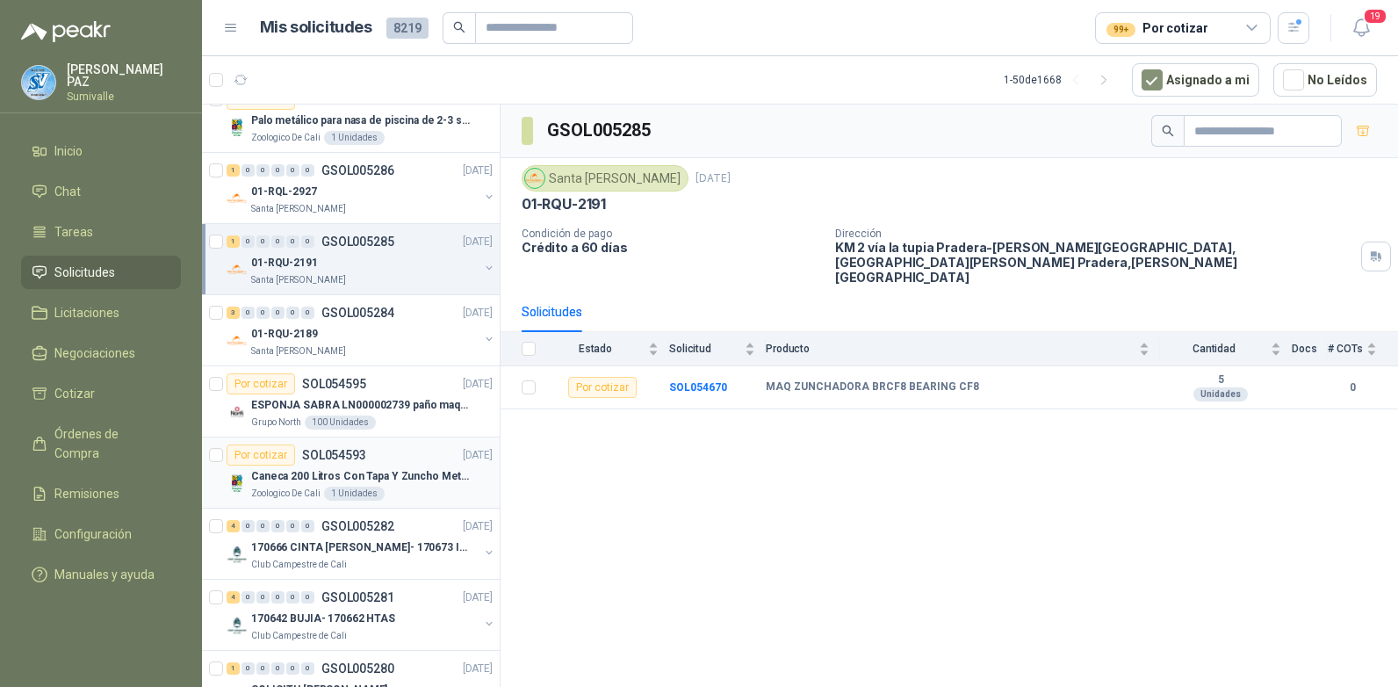
scroll to position [878, 0]
click at [408, 320] on div "3 0 0 0 0 0 GSOL005284 [DATE]" at bounding box center [362, 310] width 270 height 21
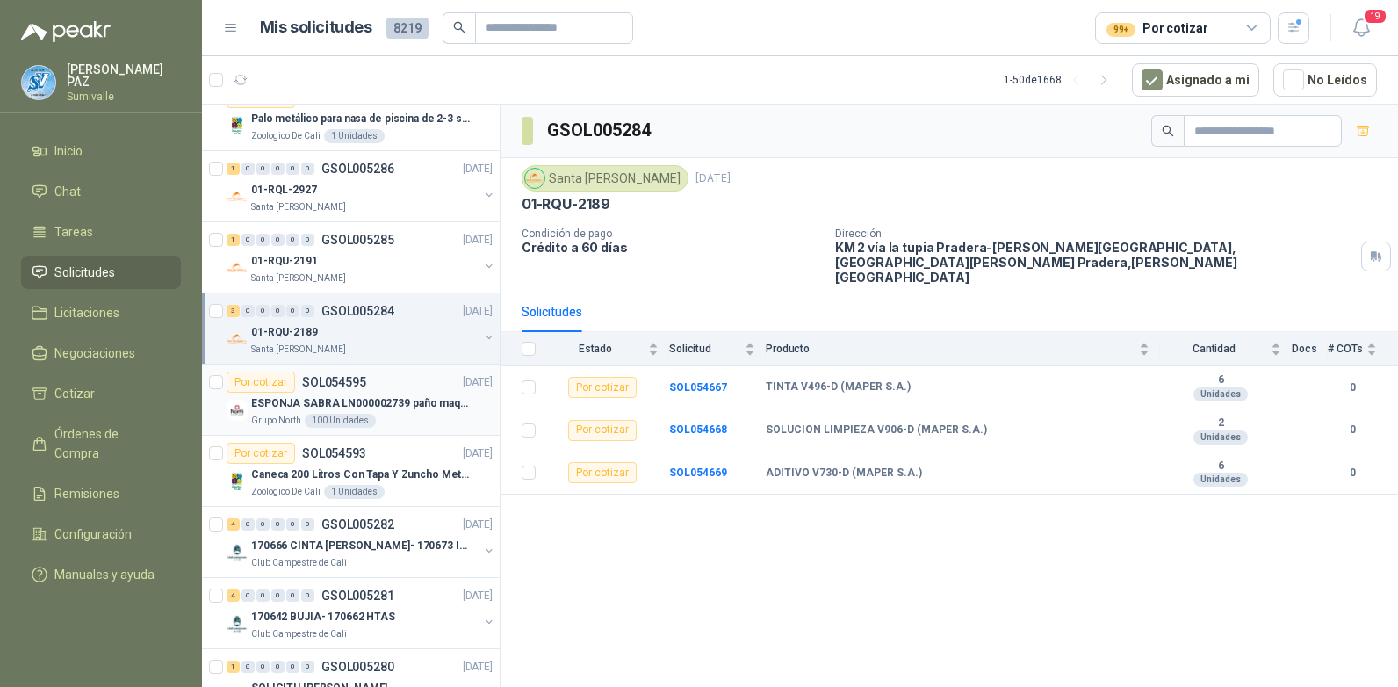
click at [417, 406] on p "ESPONJA SABRA LN000002739 paño maquina 3m 14cm x10 m" at bounding box center [360, 403] width 219 height 17
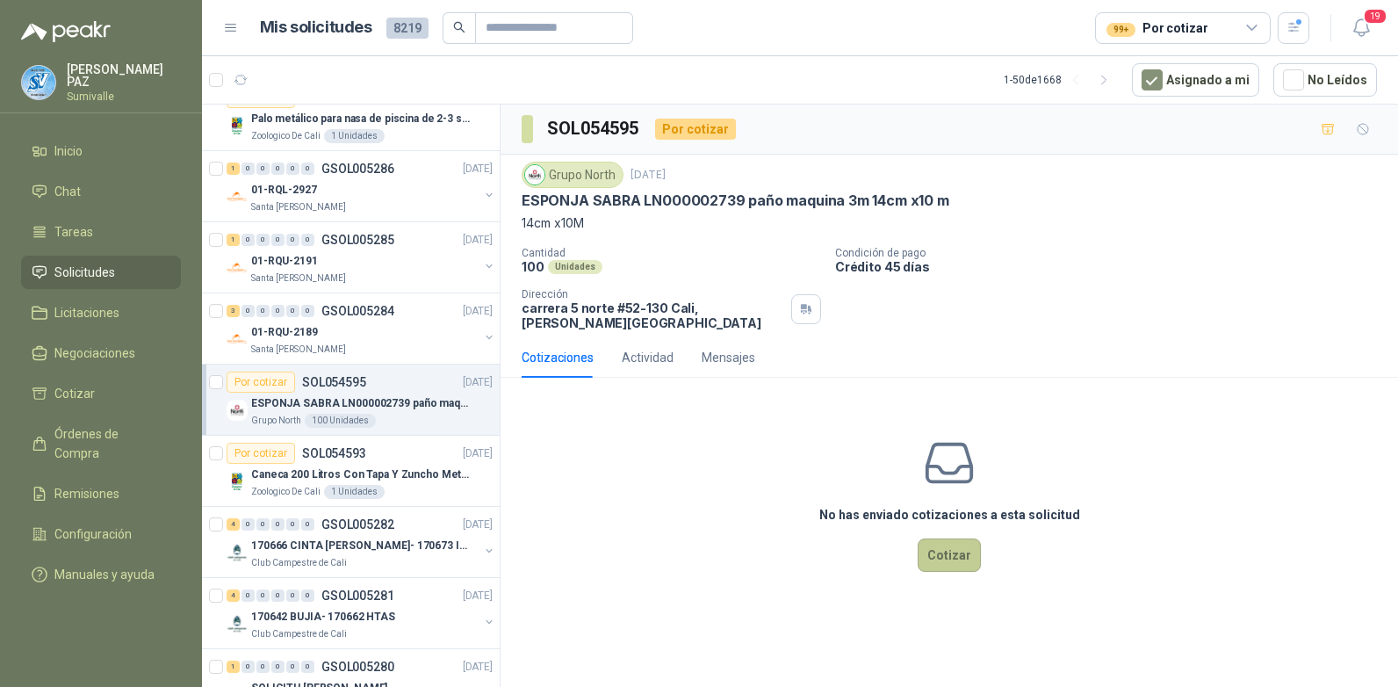
click at [936, 549] on button "Cotizar" at bounding box center [949, 554] width 63 height 33
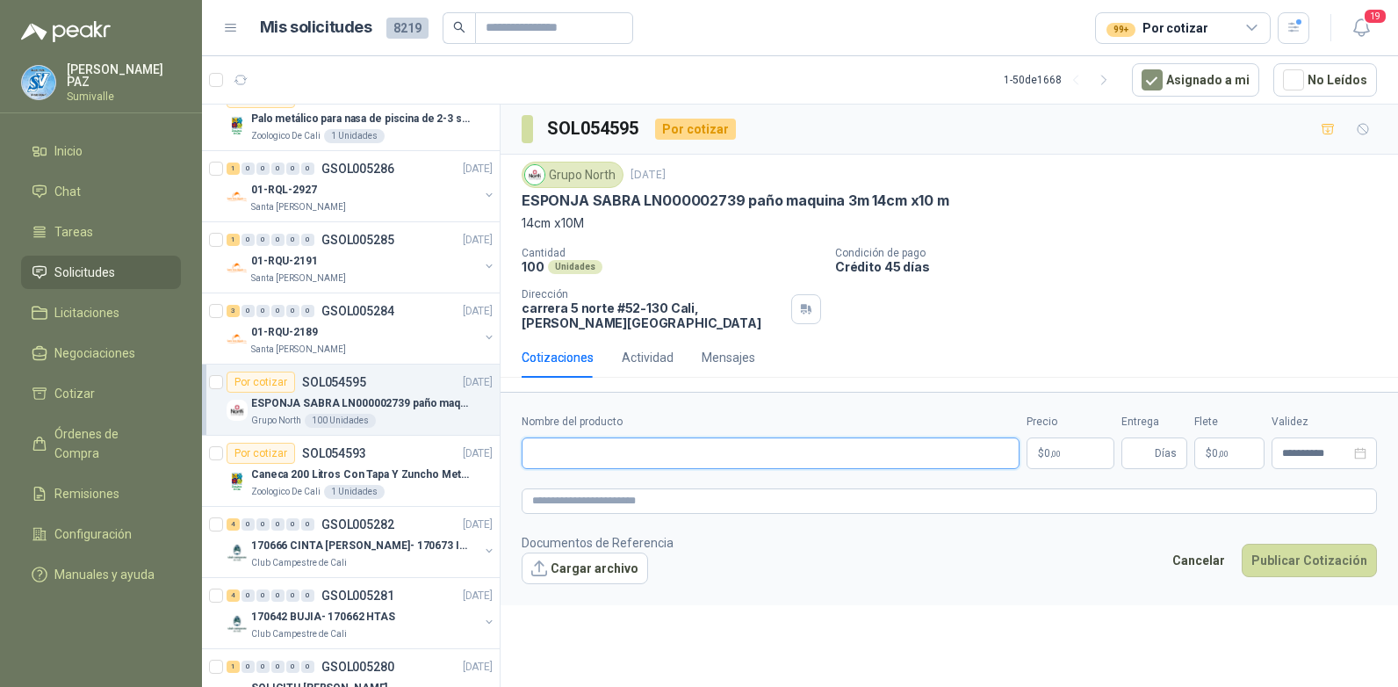
click at [605, 445] on input "Nombre del producto" at bounding box center [771, 453] width 498 height 32
paste input "**********"
click at [876, 446] on input "**********" at bounding box center [771, 453] width 498 height 32
type input "**********"
click at [1066, 437] on p "$ 0 ,00" at bounding box center [1071, 453] width 88 height 32
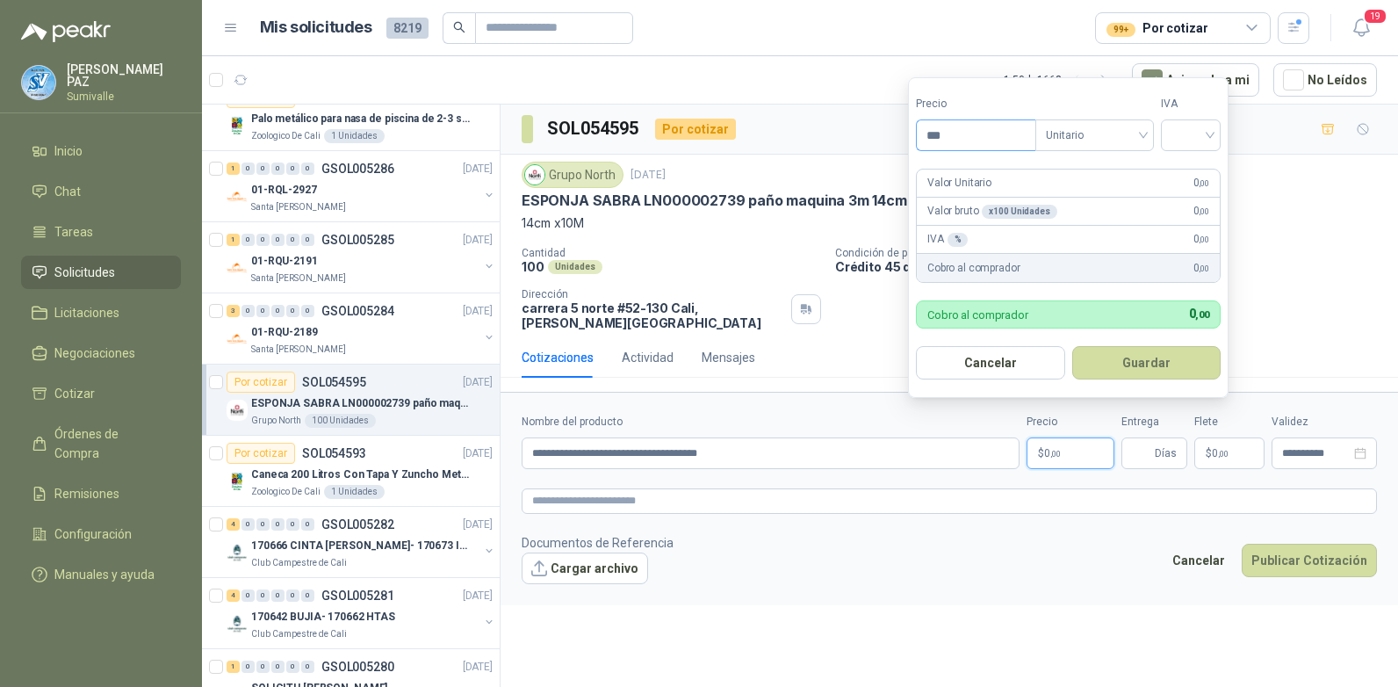
click at [964, 129] on input "***" at bounding box center [976, 135] width 119 height 30
type input "*********"
click at [1196, 127] on input "search" at bounding box center [1188, 133] width 39 height 26
click at [1190, 166] on div "19%" at bounding box center [1192, 171] width 33 height 19
click at [1145, 369] on button "Guardar" at bounding box center [1147, 362] width 151 height 33
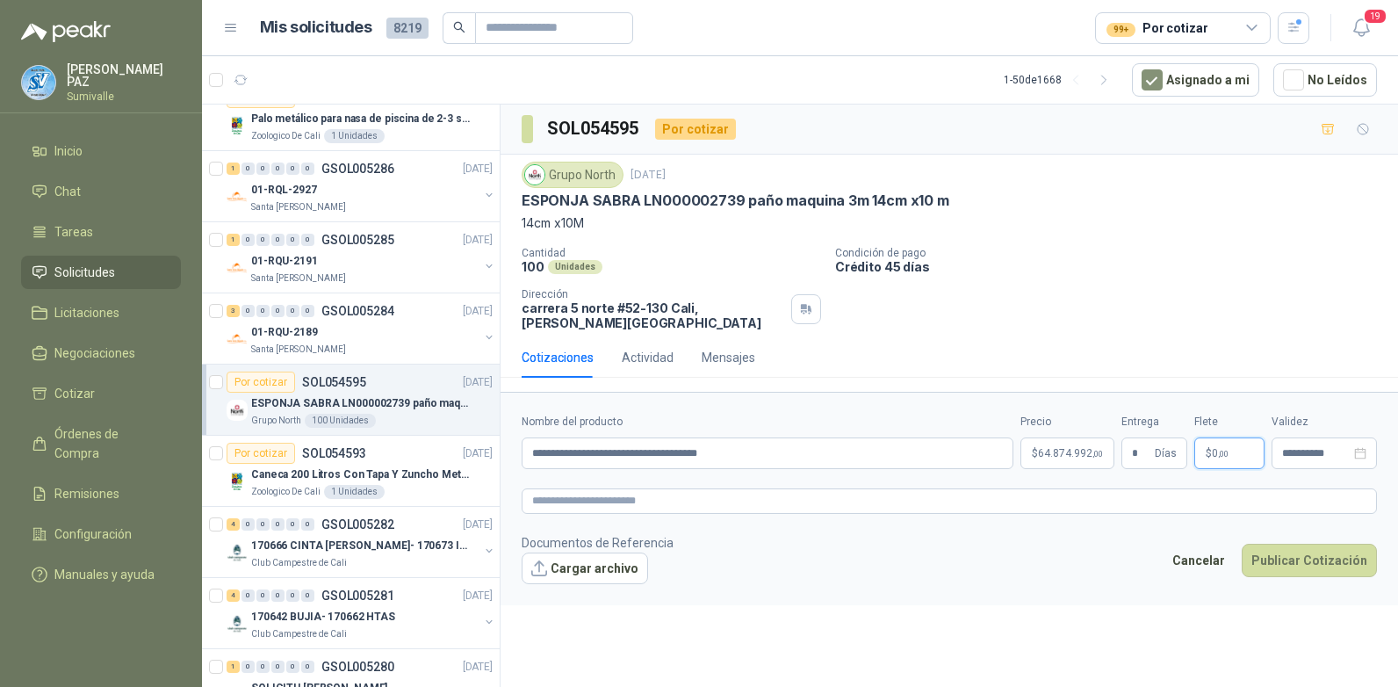
click at [1207, 437] on p "$ 0 ,00" at bounding box center [1230, 453] width 70 height 32
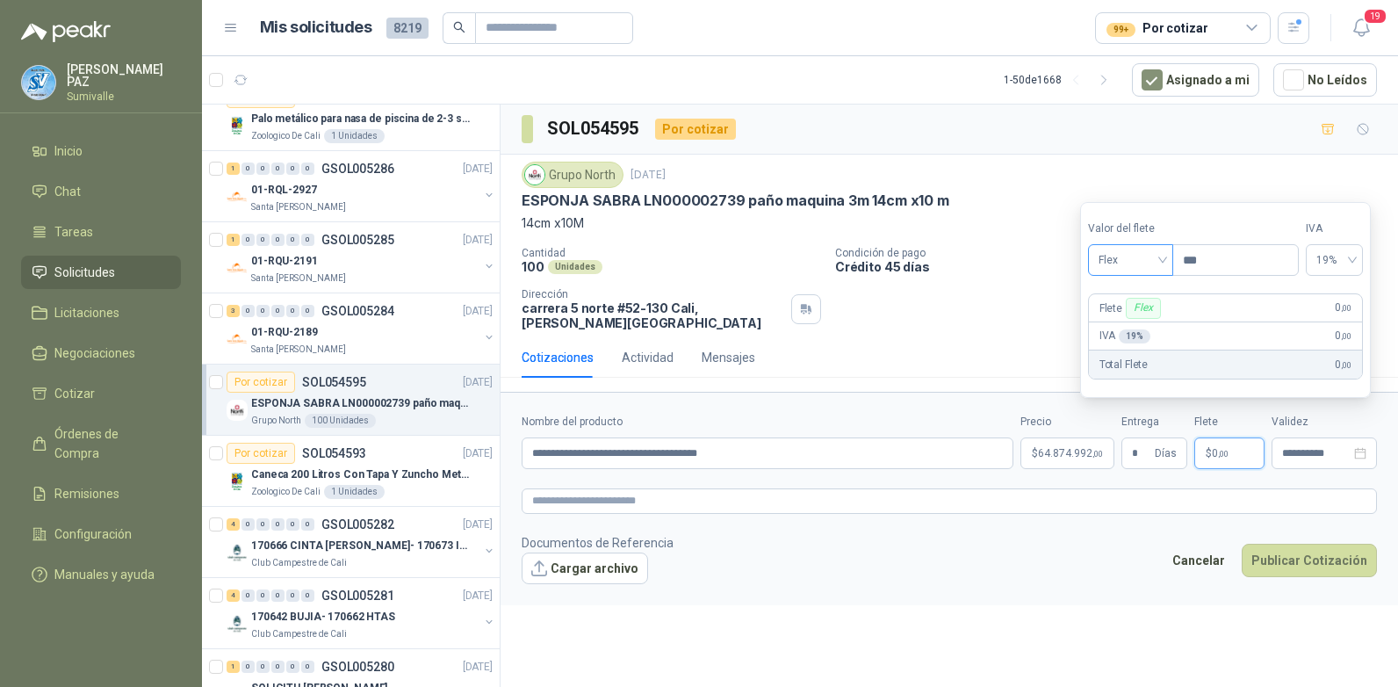
click at [1157, 256] on span "Flex" at bounding box center [1131, 260] width 64 height 26
click at [1134, 320] on div "Incluido" at bounding box center [1132, 324] width 61 height 19
click at [1088, 496] on textarea at bounding box center [950, 500] width 856 height 25
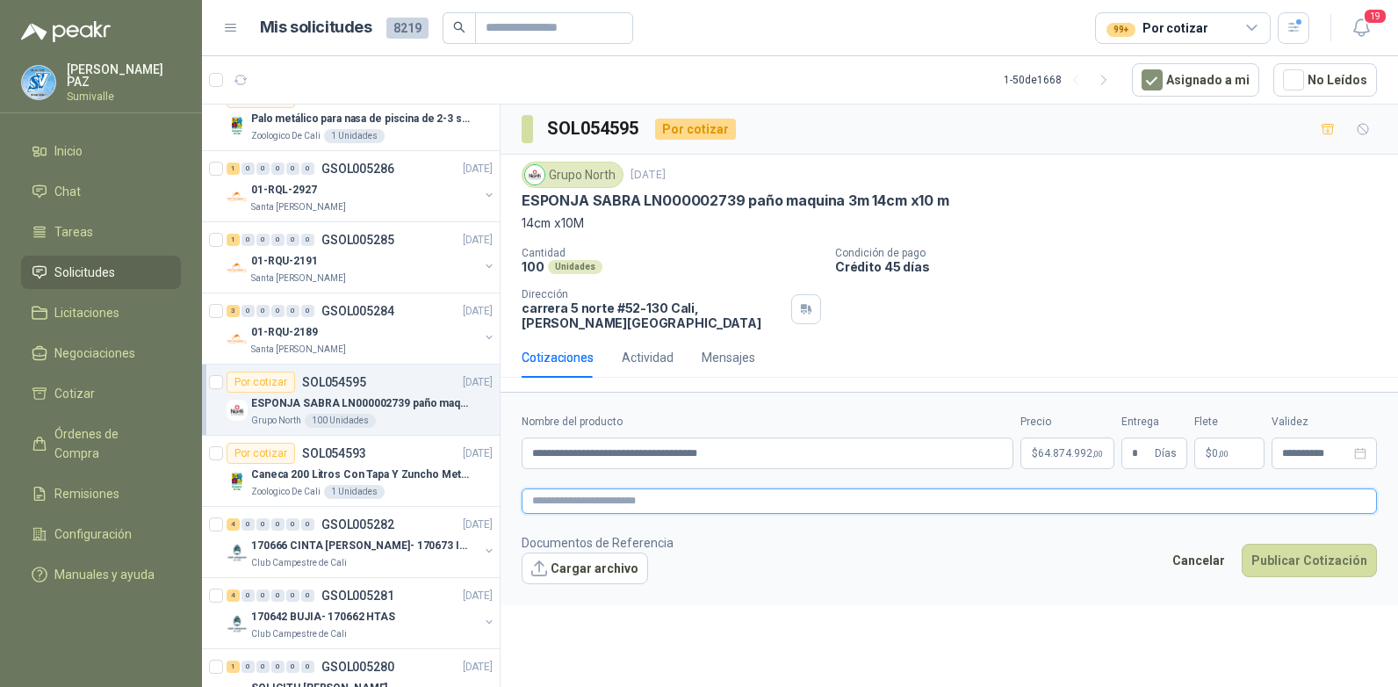
click at [650, 488] on textarea at bounding box center [950, 500] width 856 height 25
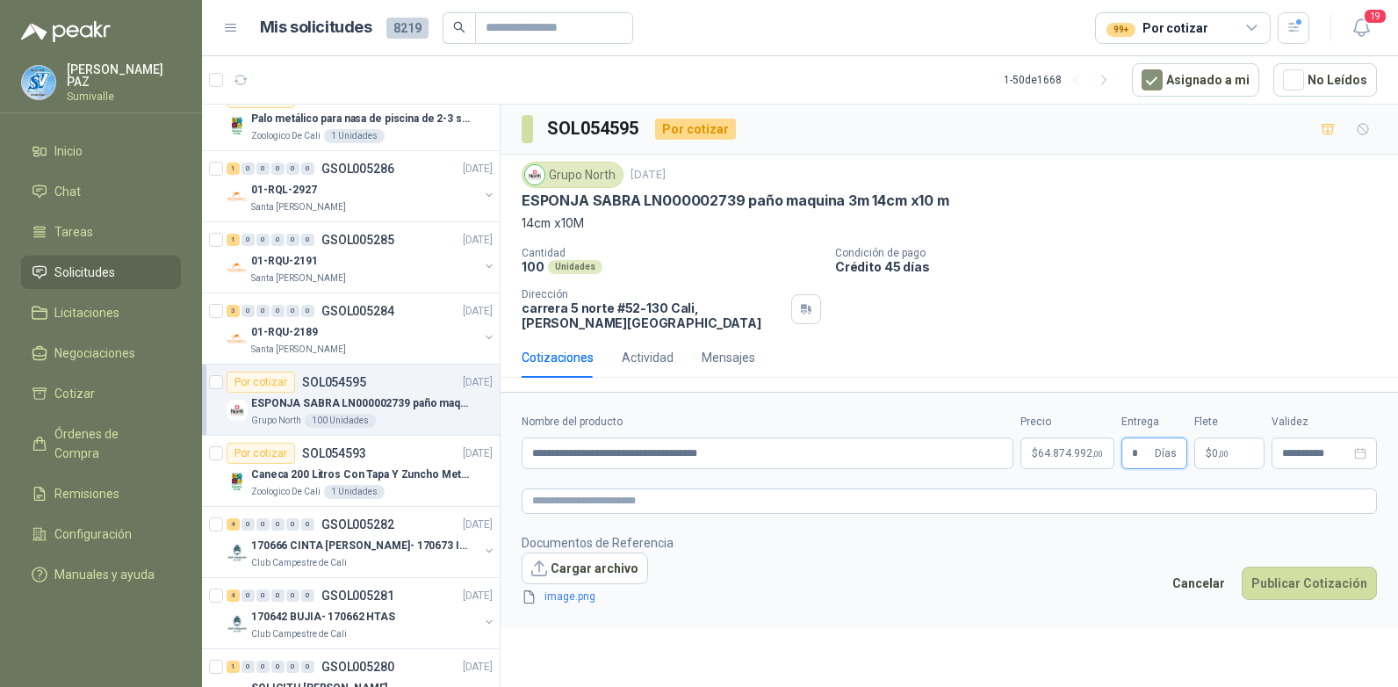
click at [1137, 438] on input "*" at bounding box center [1141, 453] width 19 height 30
type input "*"
click at [1320, 570] on button "Publicar Cotización" at bounding box center [1309, 583] width 135 height 33
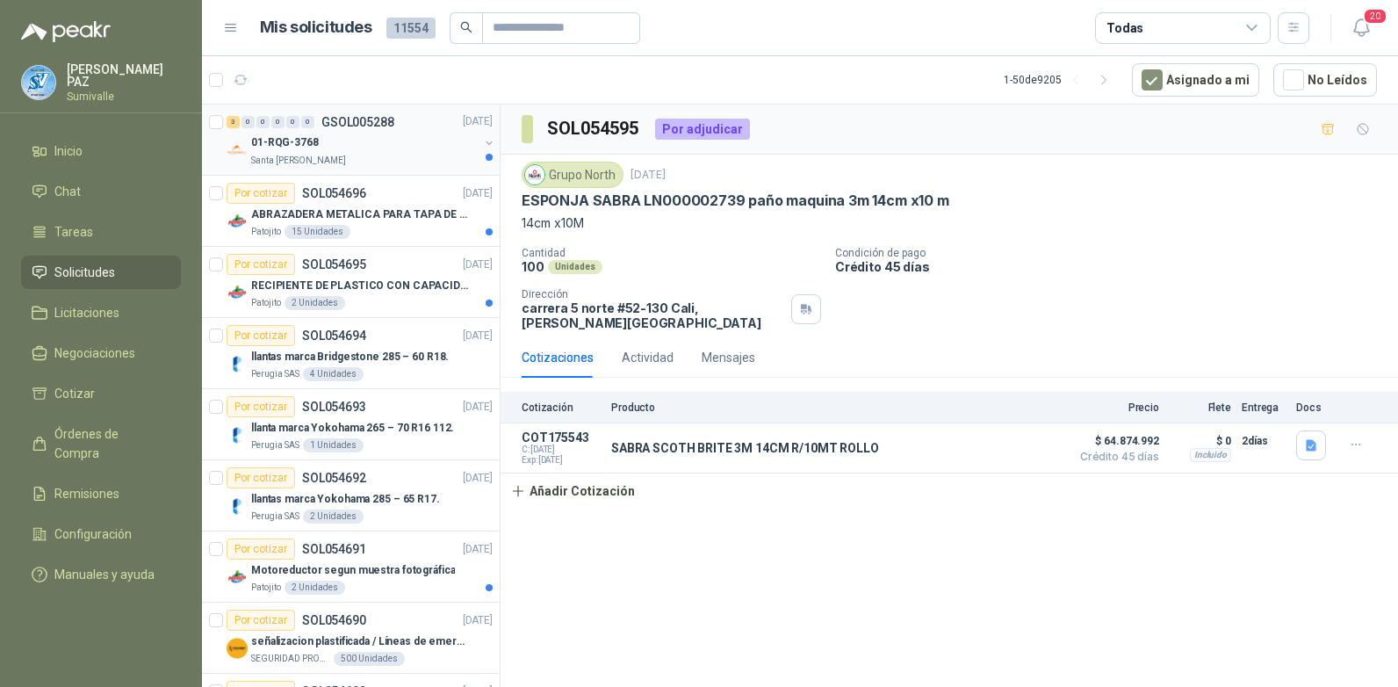
click at [349, 156] on div "Santa [PERSON_NAME]" at bounding box center [365, 161] width 228 height 14
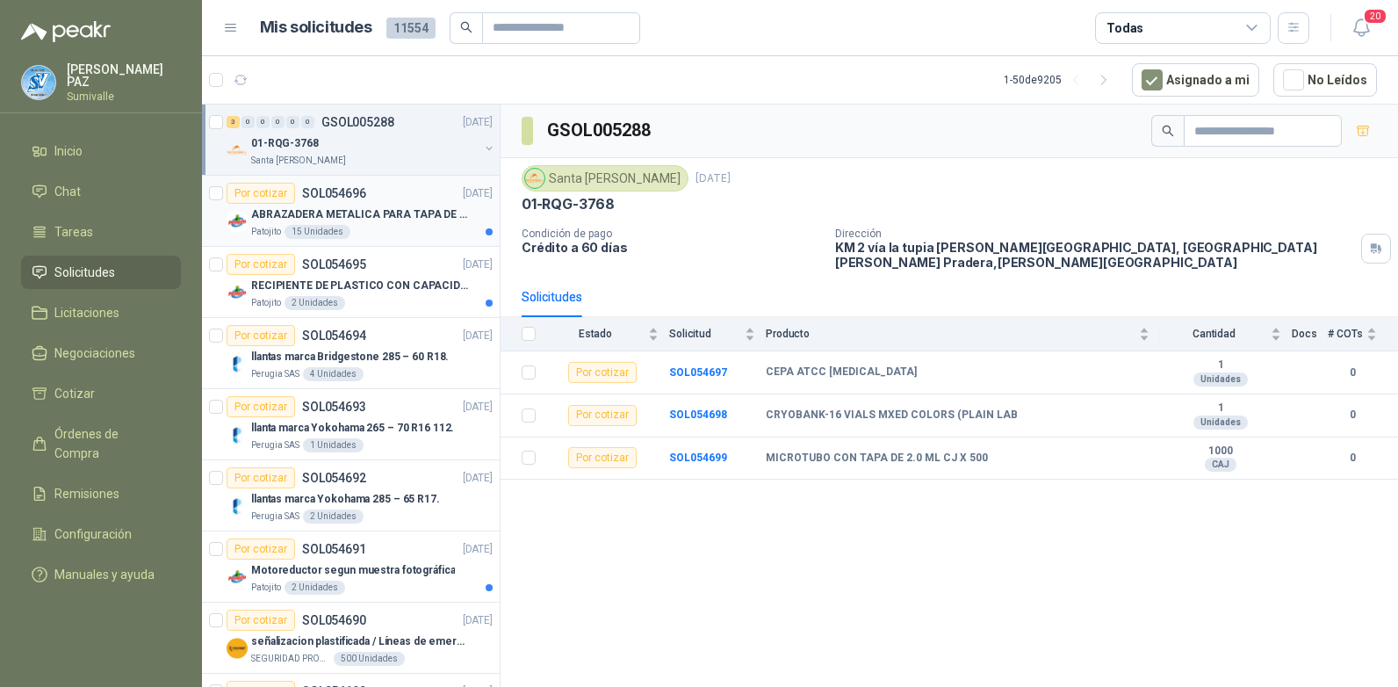
click at [361, 211] on p "ABRAZADERA METALICA PARA TAPA DE TAMBOR DE PLASTICO DE 50 LT" at bounding box center [360, 214] width 219 height 17
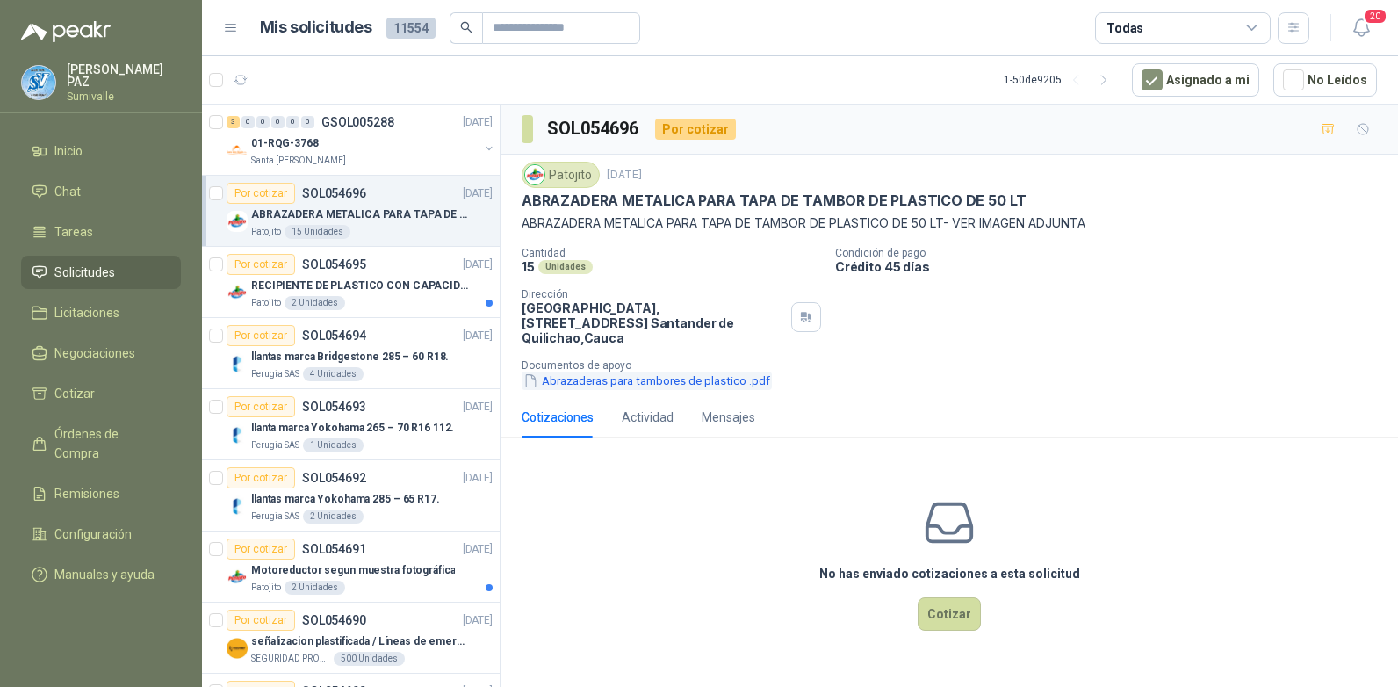
click at [664, 372] on button "Abrazaderas para tambores de plastico .pdf" at bounding box center [647, 381] width 250 height 18
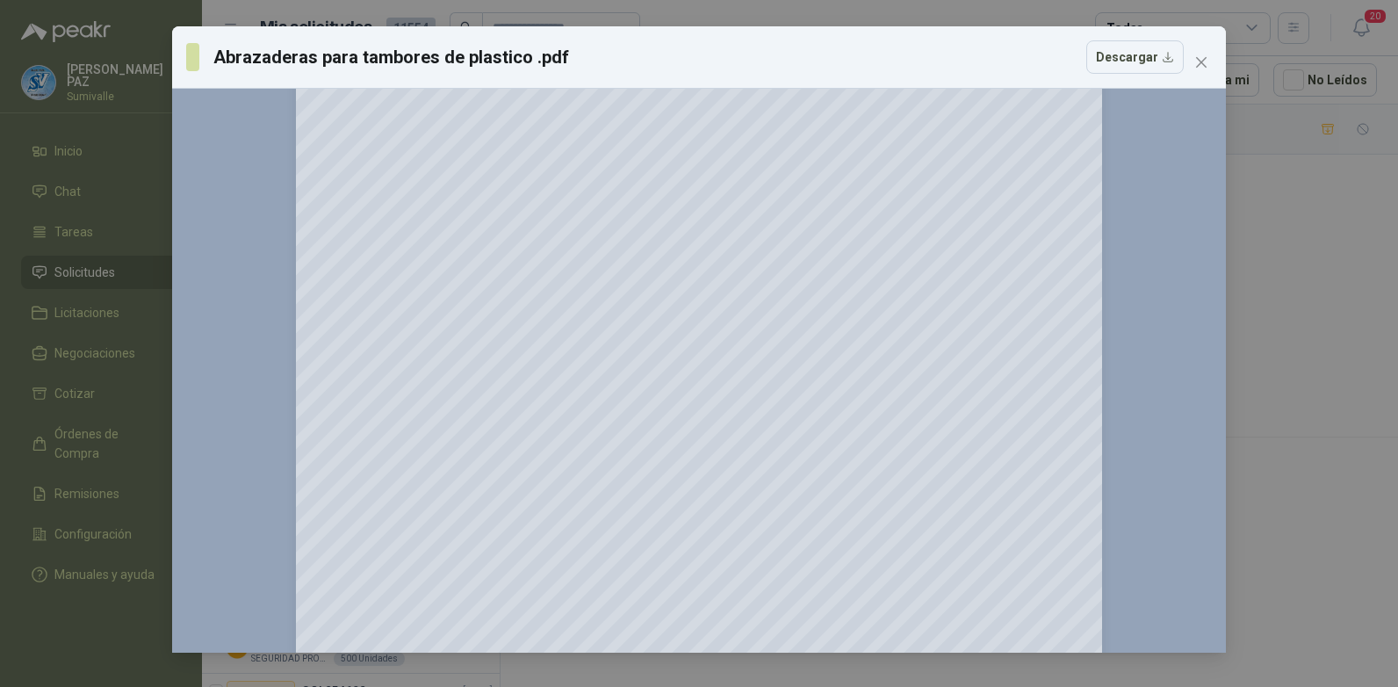
scroll to position [88, 0]
click at [1211, 59] on span "Close" at bounding box center [1202, 62] width 28 height 14
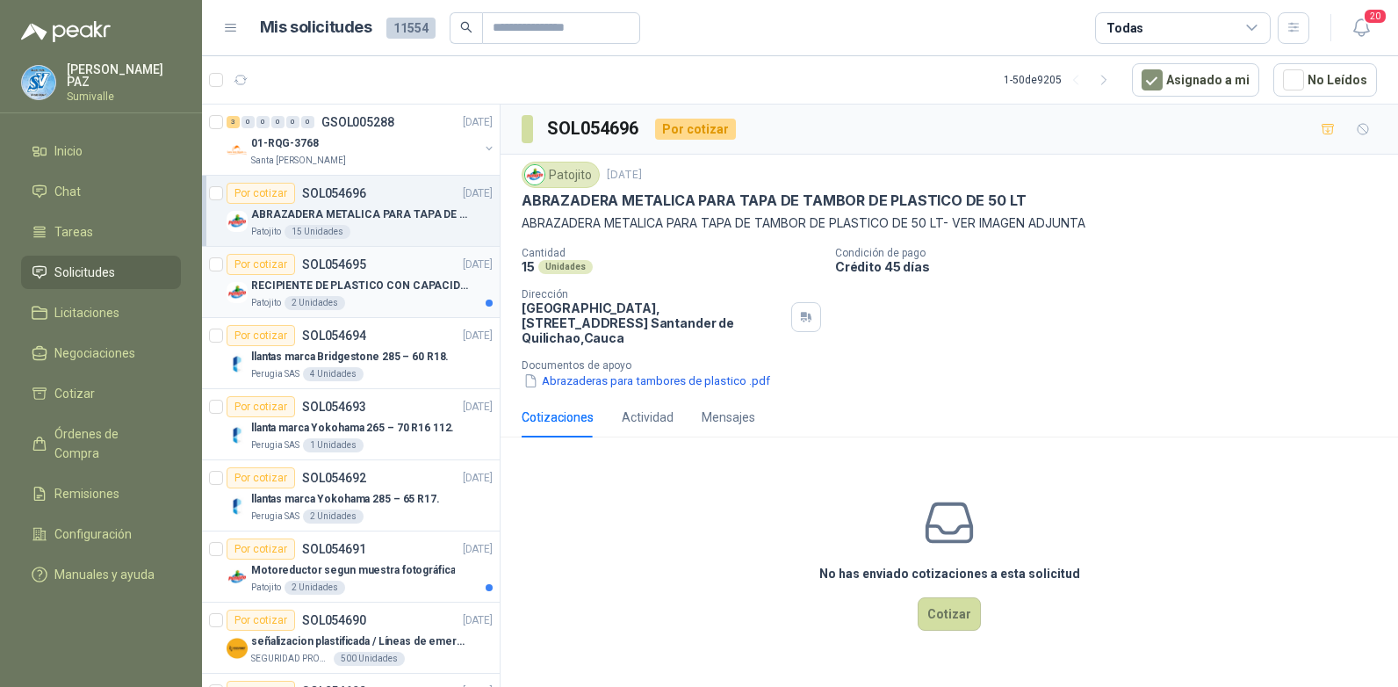
click at [415, 278] on p "RECIPIENTE DE PLASTICO CON CAPACIDAD DE 1.8 LT PARA LA EXTRACCIÓN MANUAL DE LIQ…" at bounding box center [360, 286] width 219 height 17
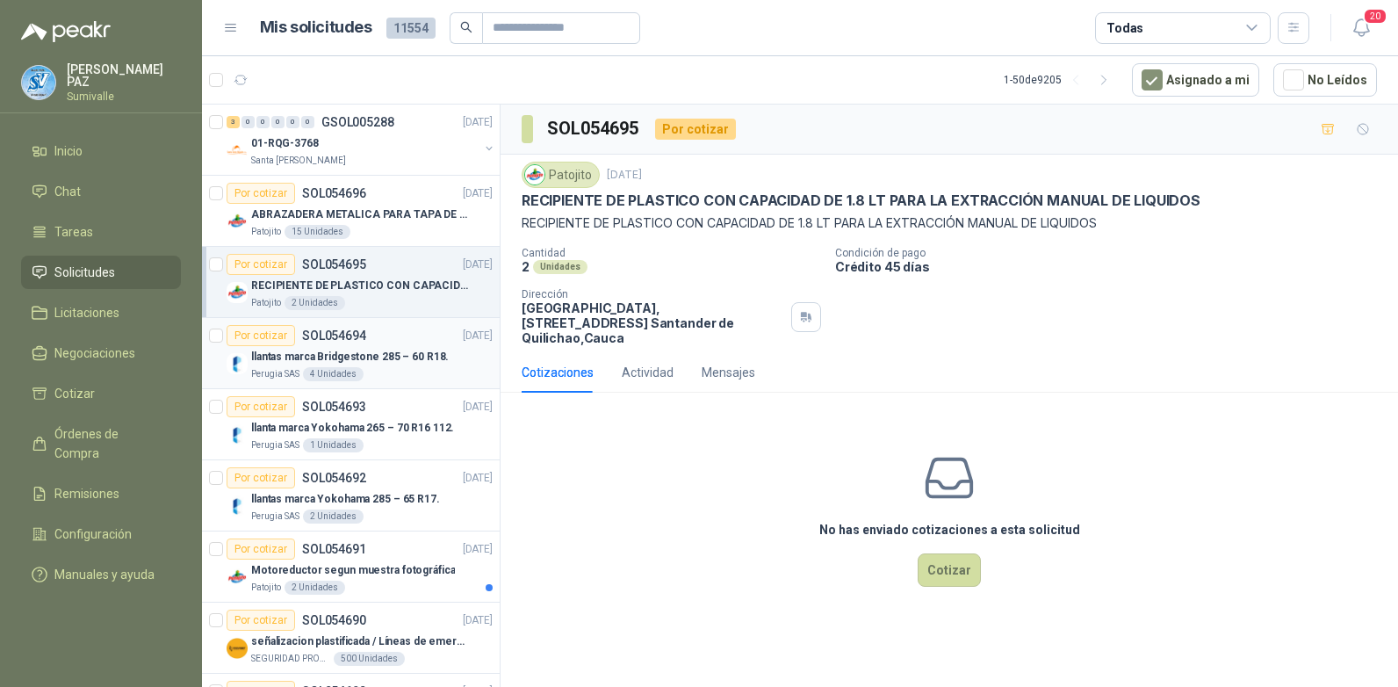
click at [370, 354] on p "llantas marca Bridgestone 285 – 60 R18." at bounding box center [350, 357] width 198 height 17
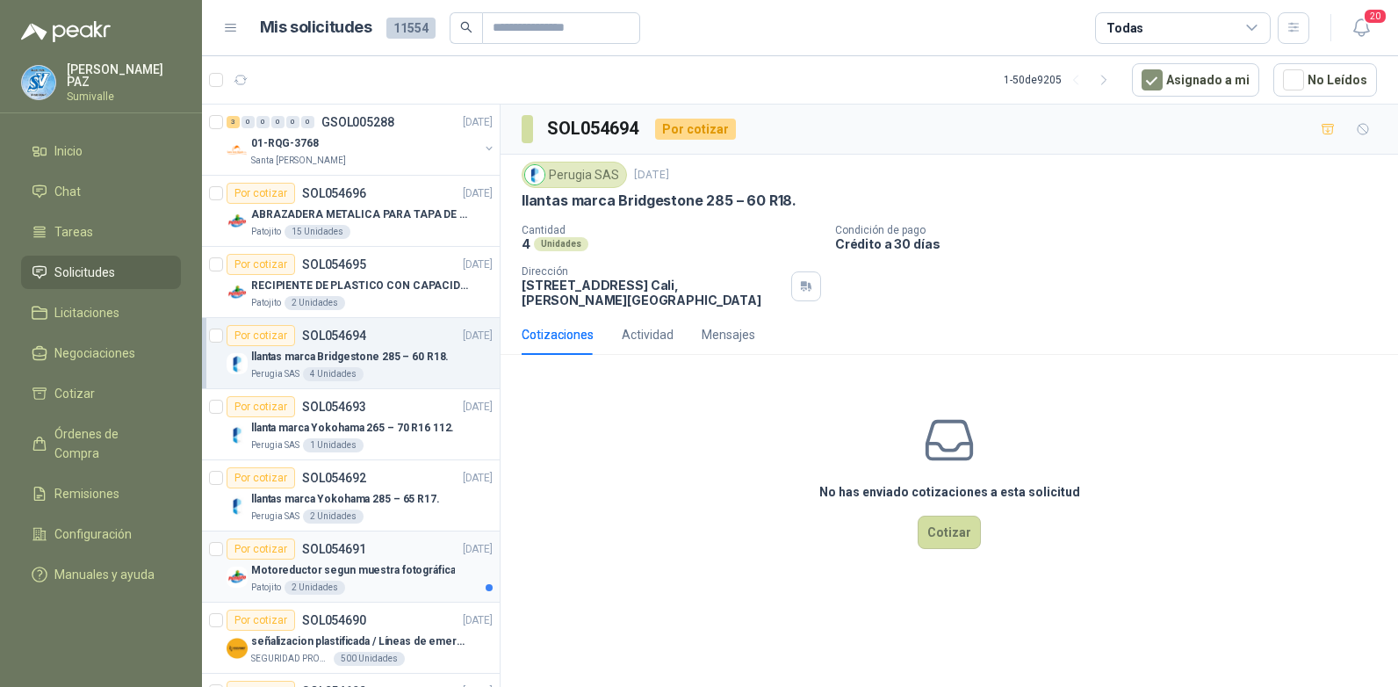
click at [421, 582] on div "Patojito 2 Unidades" at bounding box center [372, 588] width 242 height 14
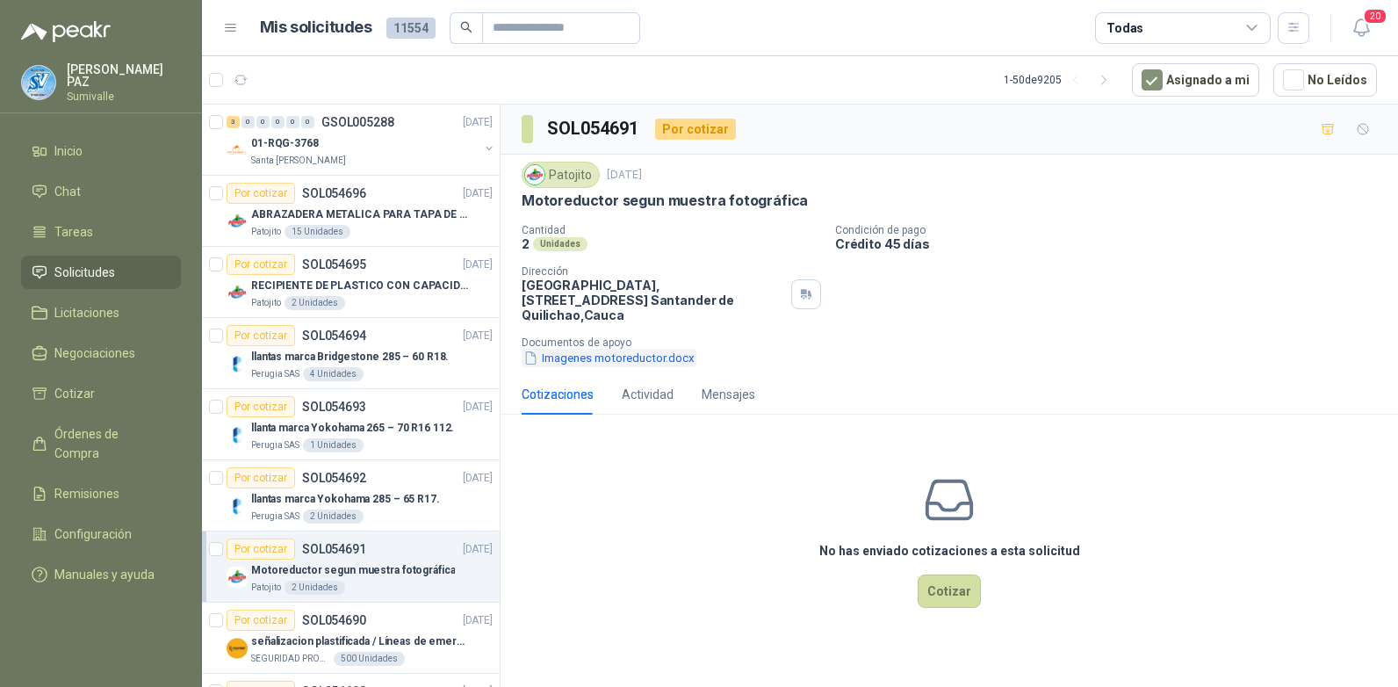
click at [616, 349] on button "Imagenes motoreductor.docx" at bounding box center [609, 358] width 175 height 18
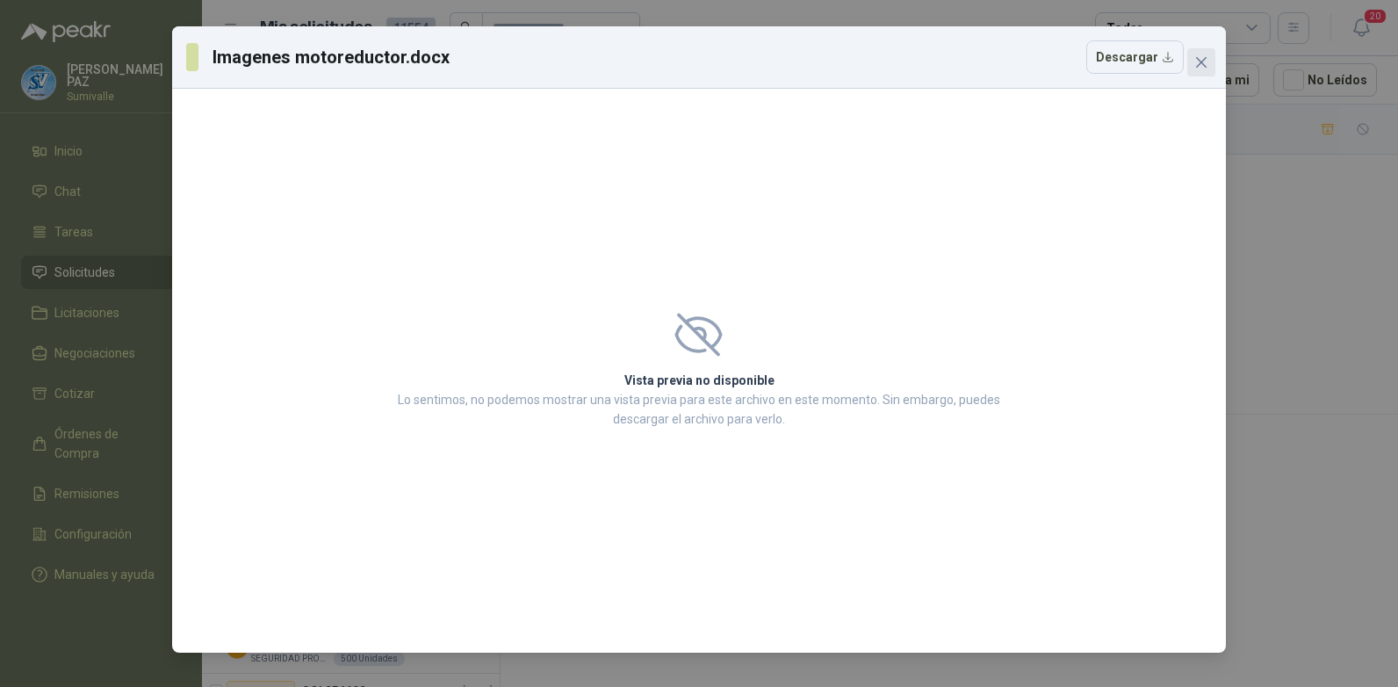
click at [1198, 55] on icon "close" at bounding box center [1202, 62] width 14 height 14
